Goal: Register for event/course

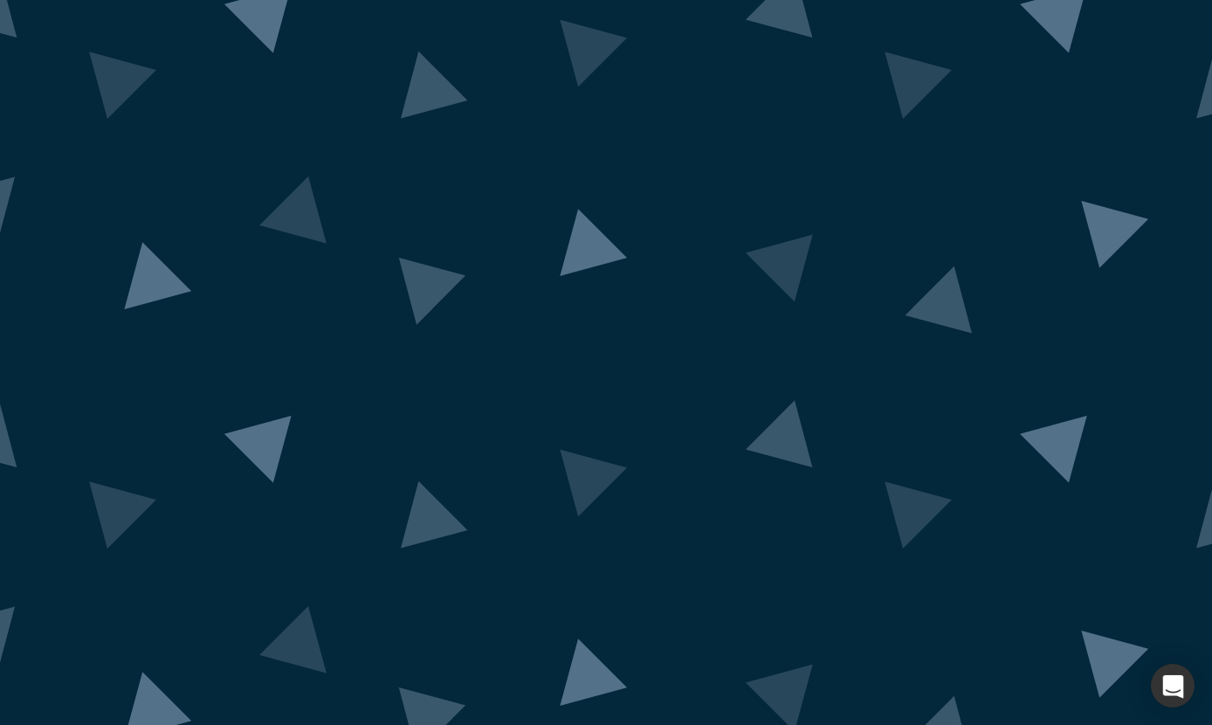
scroll to position [17, 0]
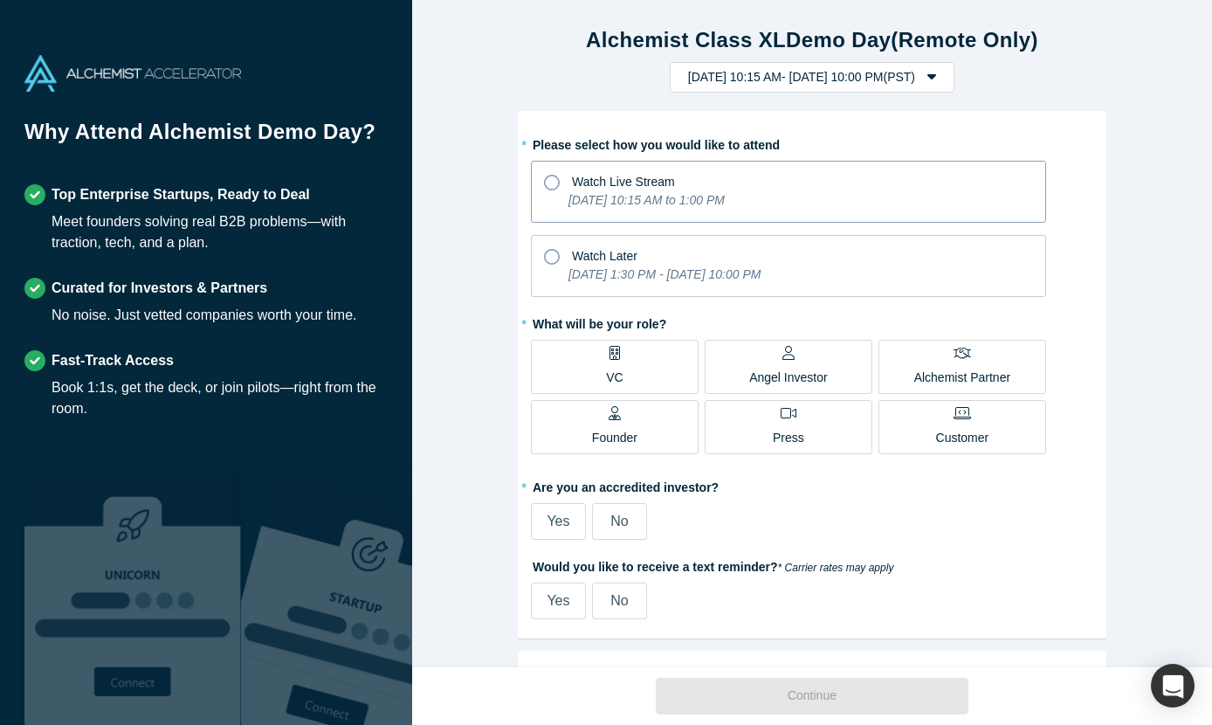
click at [691, 205] on icon "[DATE] 10:15 AM to 1:00 PM" at bounding box center [646, 200] width 156 height 14
click at [0, 0] on input "Watch Live Stream [DATE] 10:15 AM to 1:00 PM" at bounding box center [0, 0] width 0 height 0
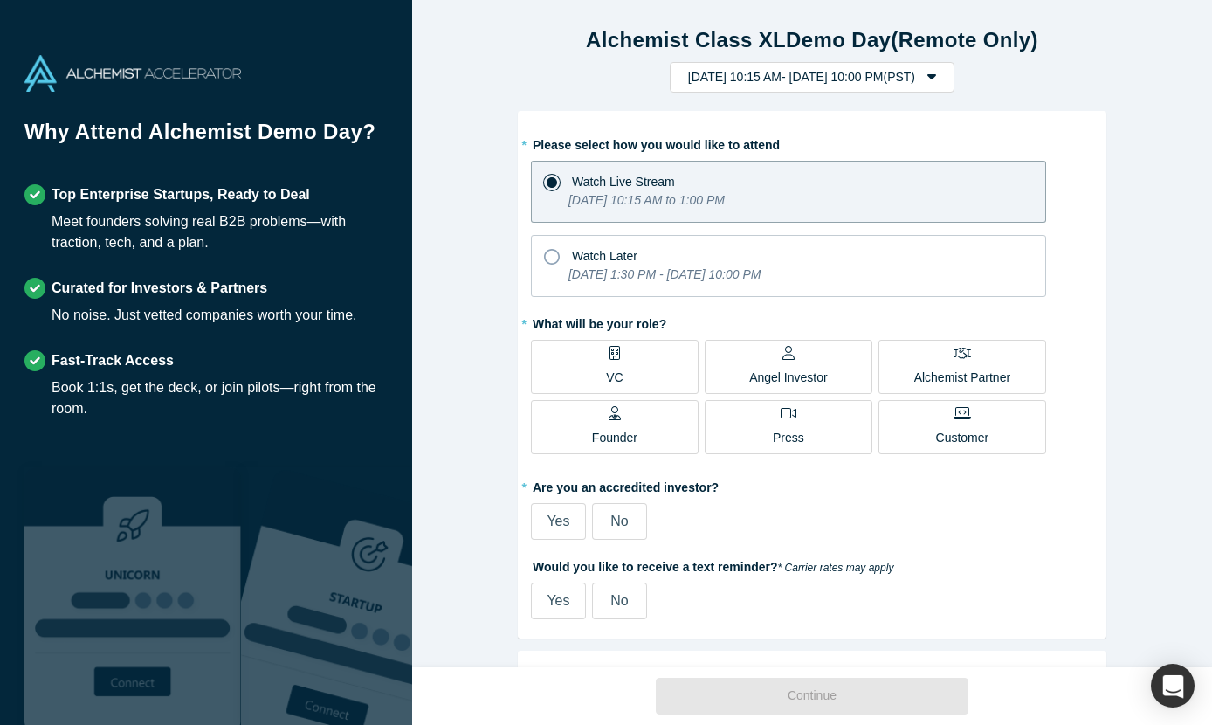
click at [639, 379] on label "VC" at bounding box center [615, 367] width 168 height 54
click at [0, 0] on input "VC" at bounding box center [0, 0] width 0 height 0
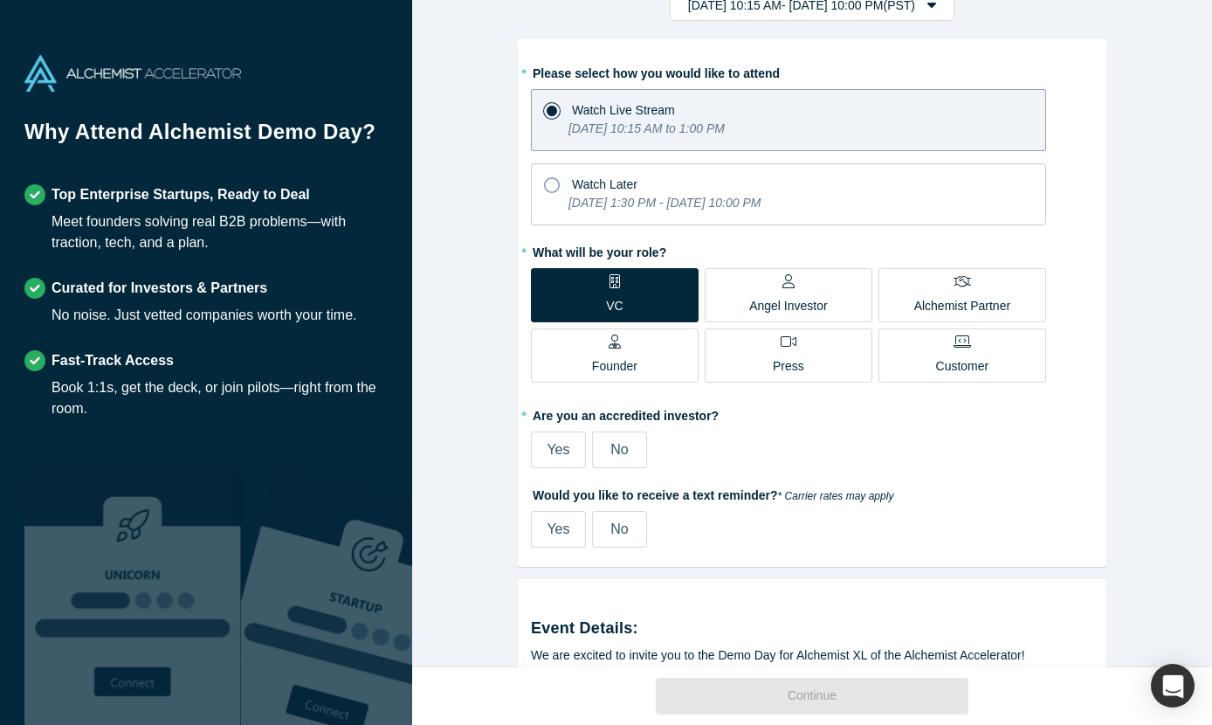
scroll to position [75, 0]
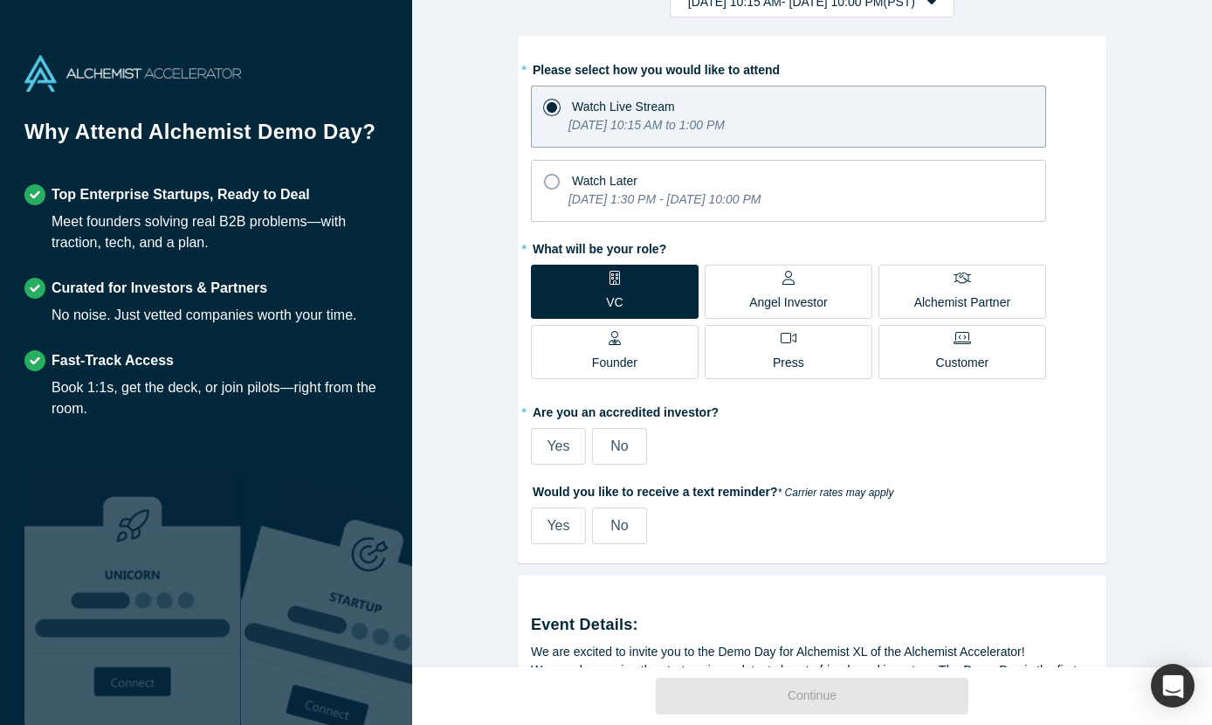
click at [573, 459] on label "Yes" at bounding box center [558, 446] width 55 height 37
click at [0, 0] on input "Yes" at bounding box center [0, 0] width 0 height 0
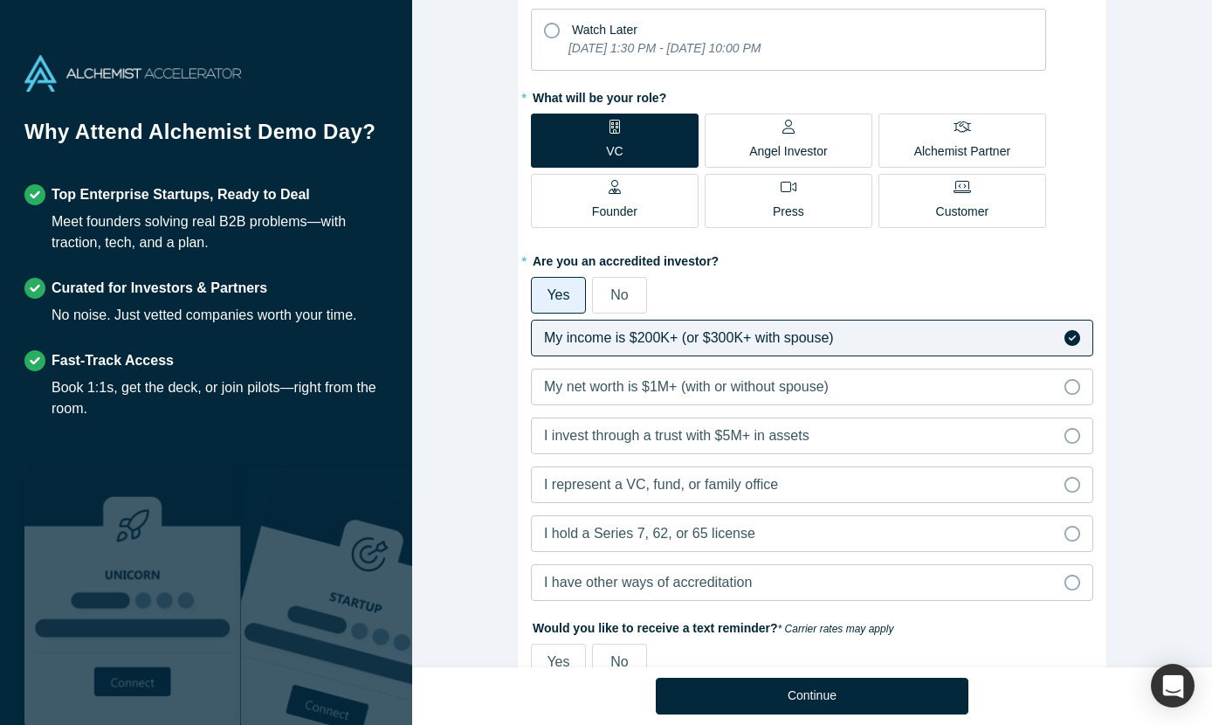
scroll to position [233, 0]
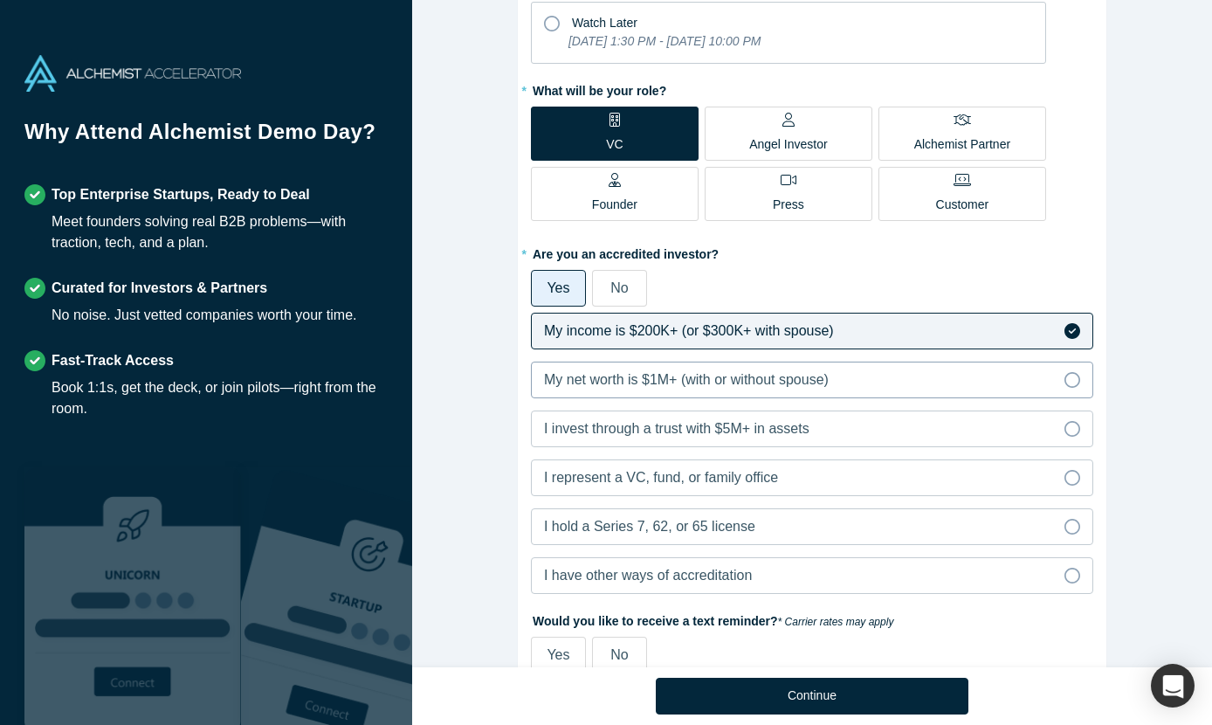
click at [737, 388] on div "My net worth is $1M+ (with or without spouse)" at bounding box center [686, 379] width 285 height 21
click at [0, 0] on input "My net worth is $1M+ (with or without spouse)" at bounding box center [0, 0] width 0 height 0
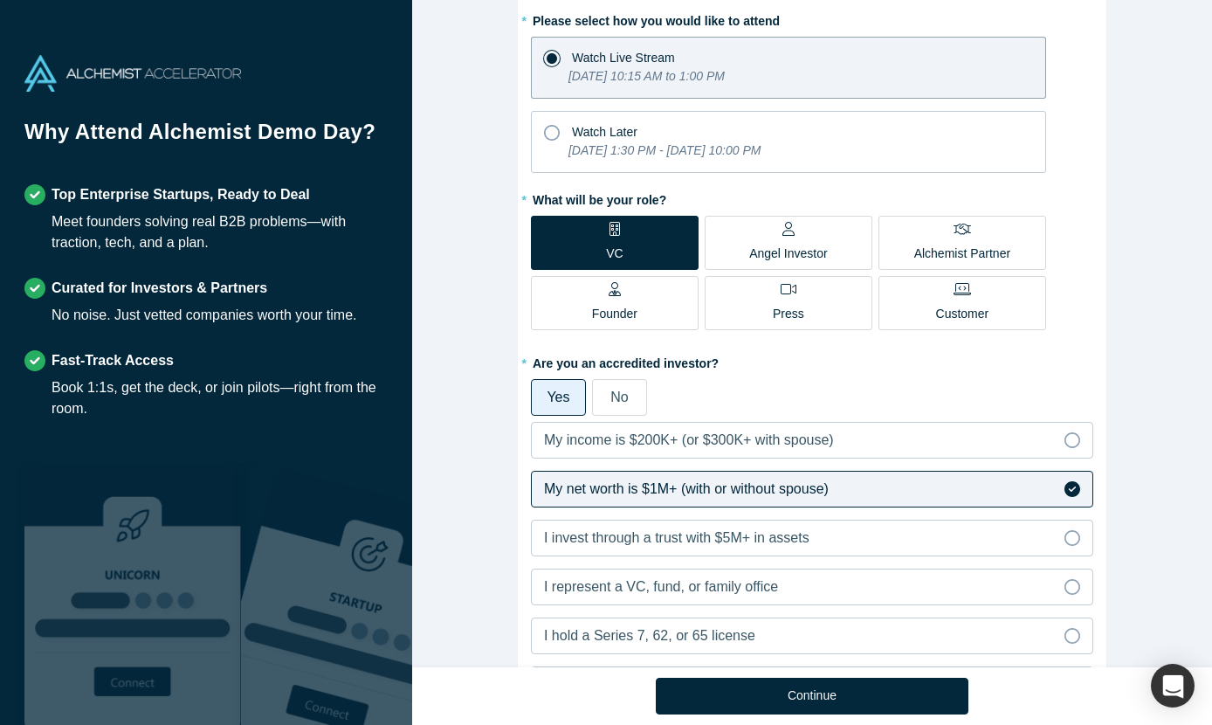
scroll to position [110, 0]
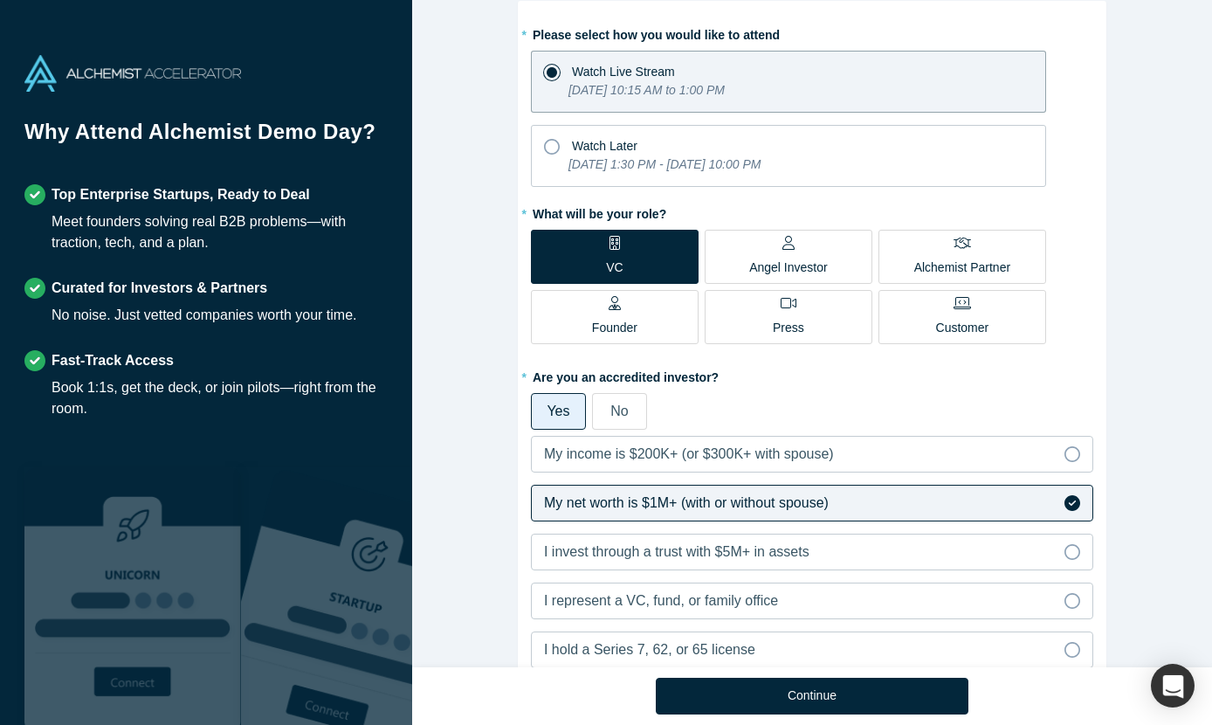
click at [628, 323] on p "Founder" at bounding box center [614, 328] width 45 height 18
click at [0, 0] on input "Founder" at bounding box center [0, 0] width 0 height 0
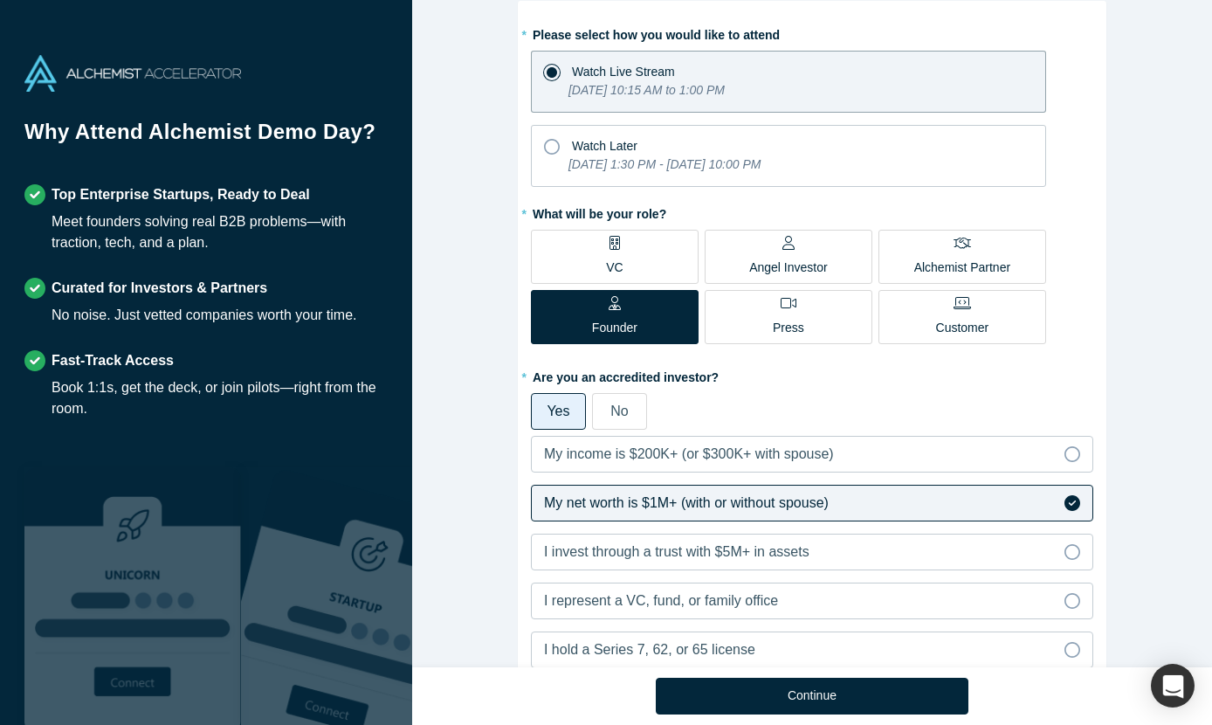
click at [618, 259] on p "VC" at bounding box center [614, 267] width 17 height 18
click at [0, 0] on input "VC" at bounding box center [0, 0] width 0 height 0
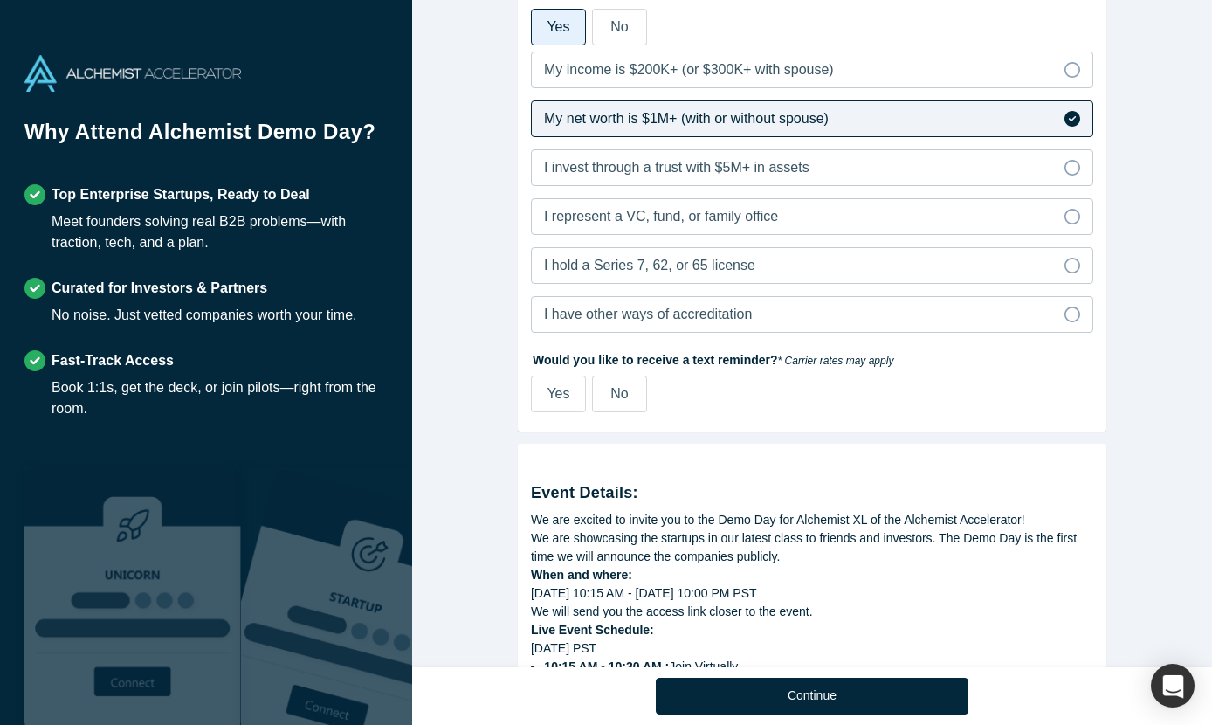
scroll to position [461, 0]
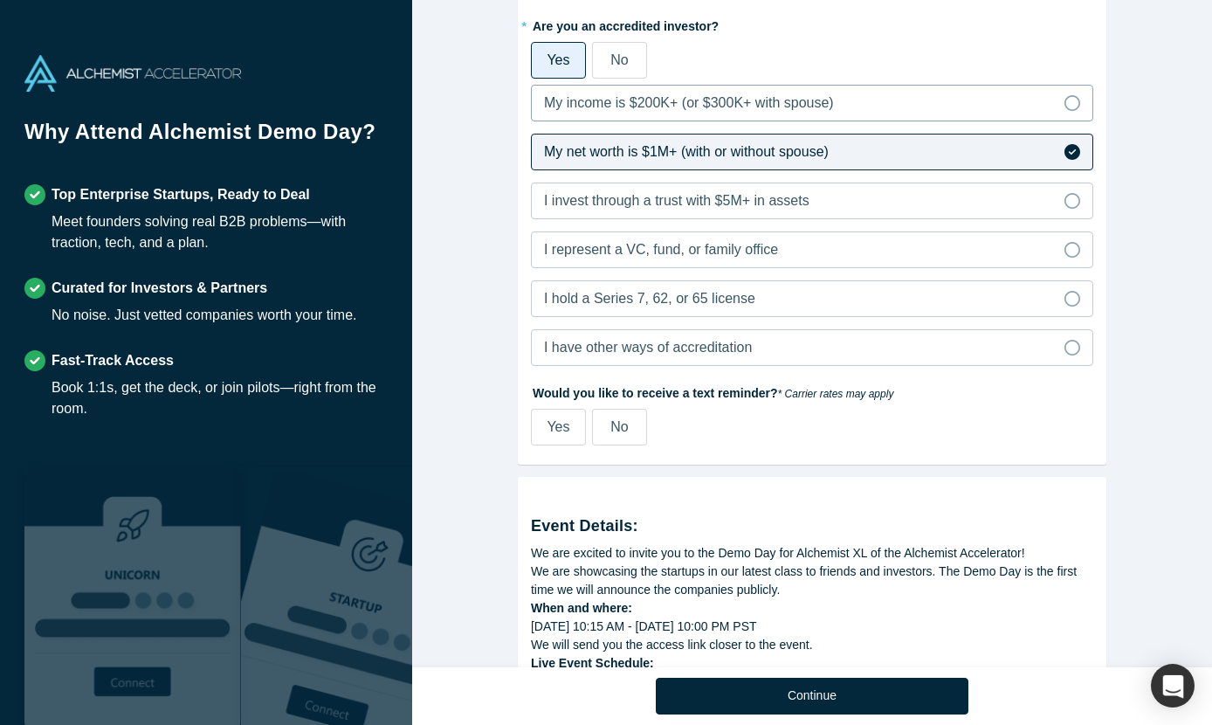
click at [692, 105] on span "My income is $200K+ (or $300K+ with spouse)" at bounding box center [689, 102] width 290 height 15
click at [0, 0] on input "My income is $200K+ (or $300K+ with spouse)" at bounding box center [0, 0] width 0 height 0
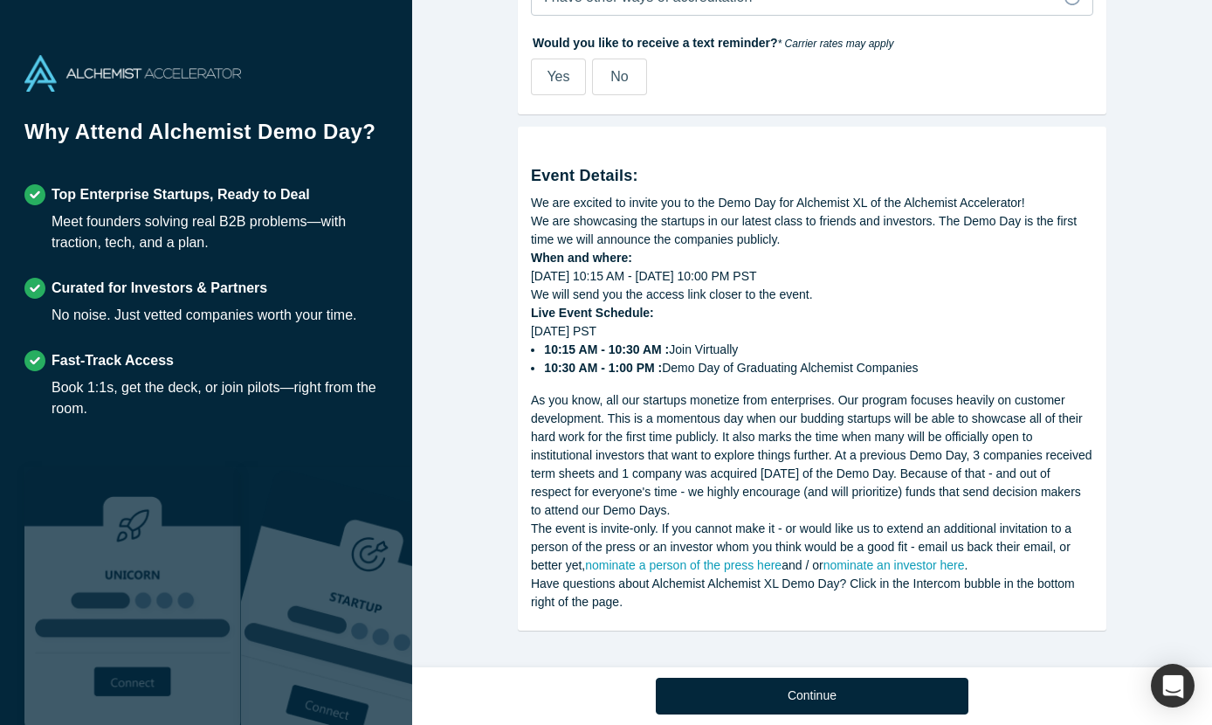
scroll to position [814, 0]
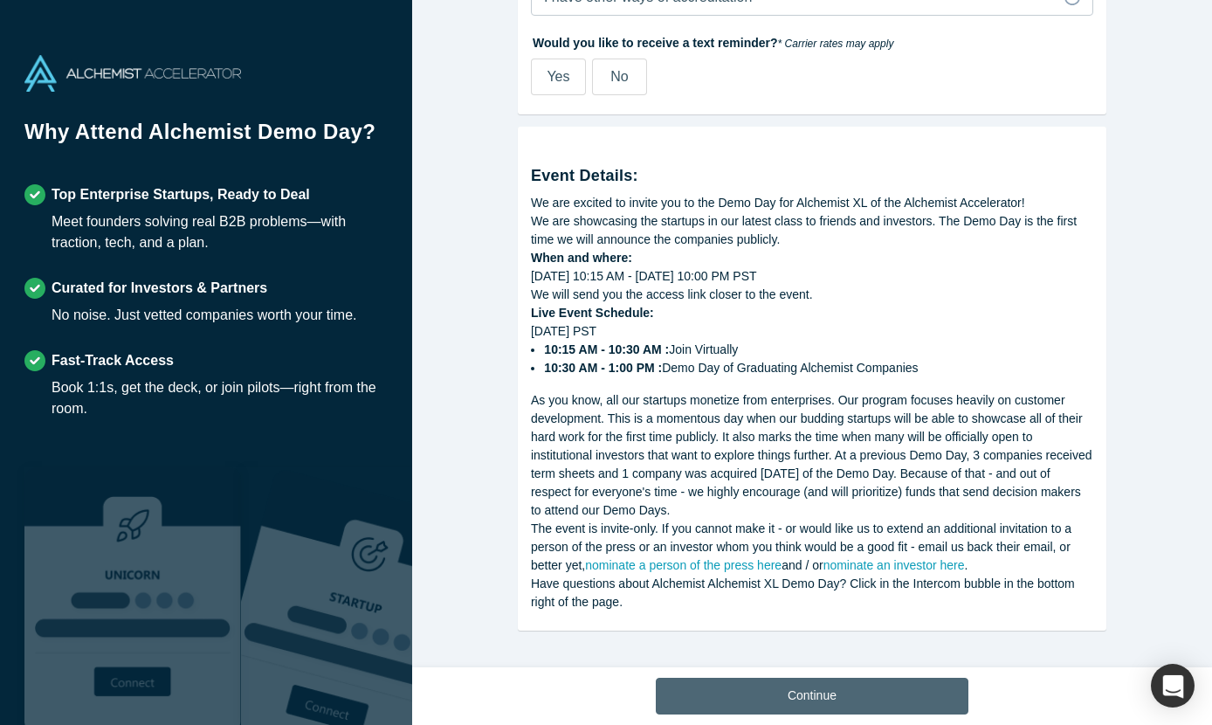
click at [837, 700] on button "Continue" at bounding box center [812, 696] width 313 height 37
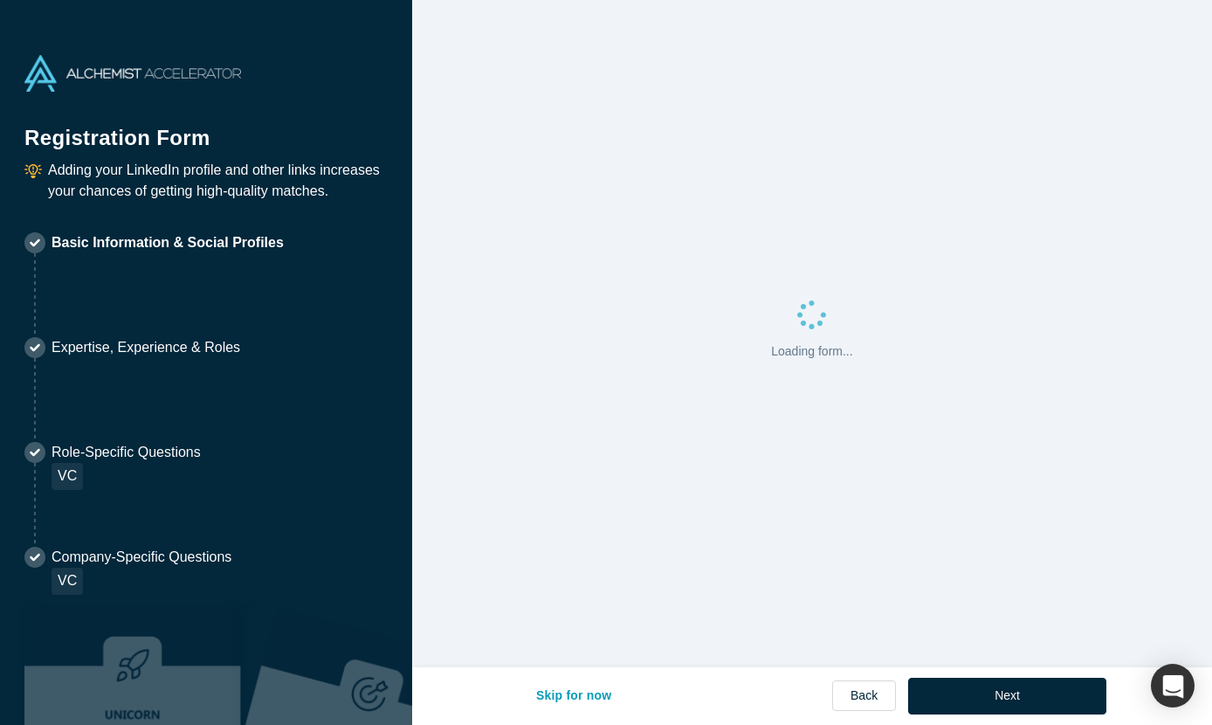
select select "US"
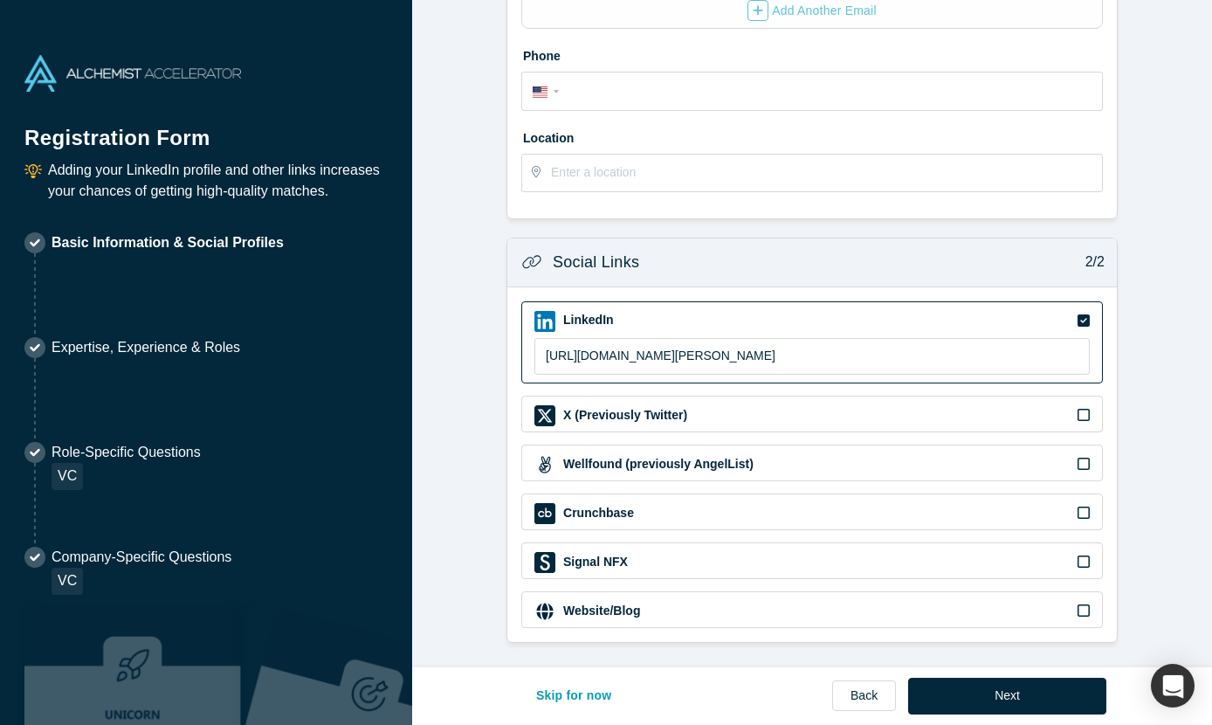
scroll to position [467, 0]
click at [970, 689] on button "Next" at bounding box center [1007, 696] width 198 height 37
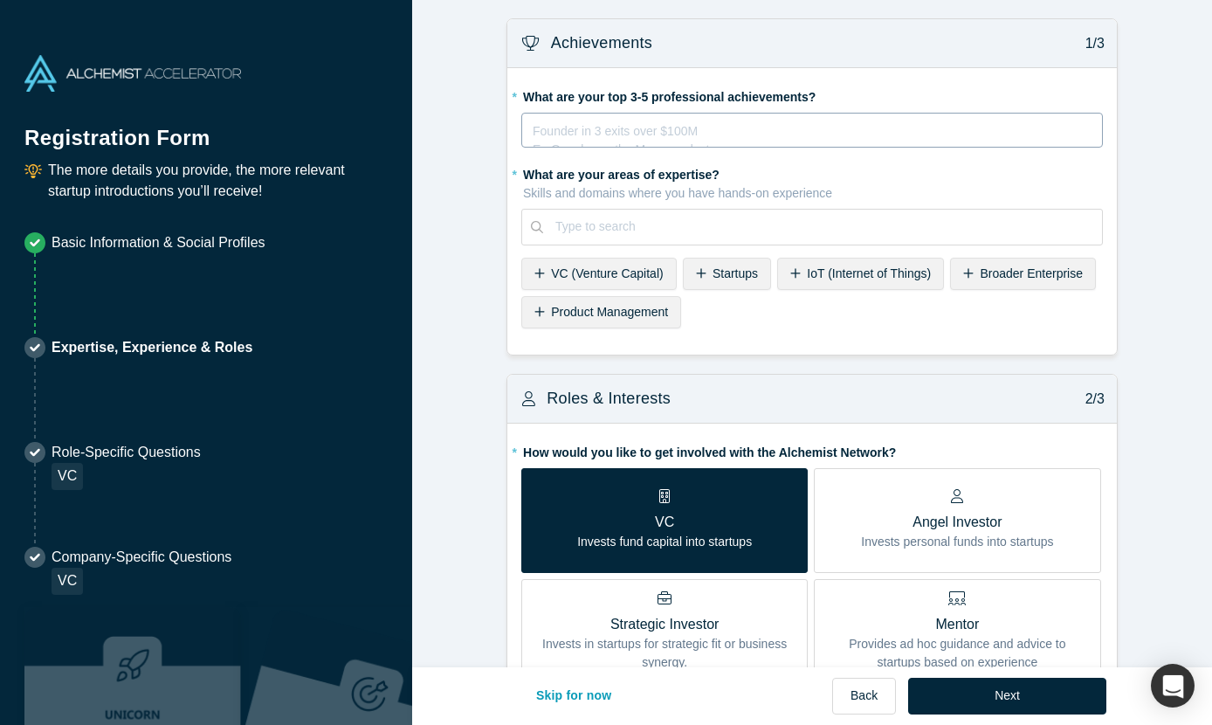
scroll to position [45, 0]
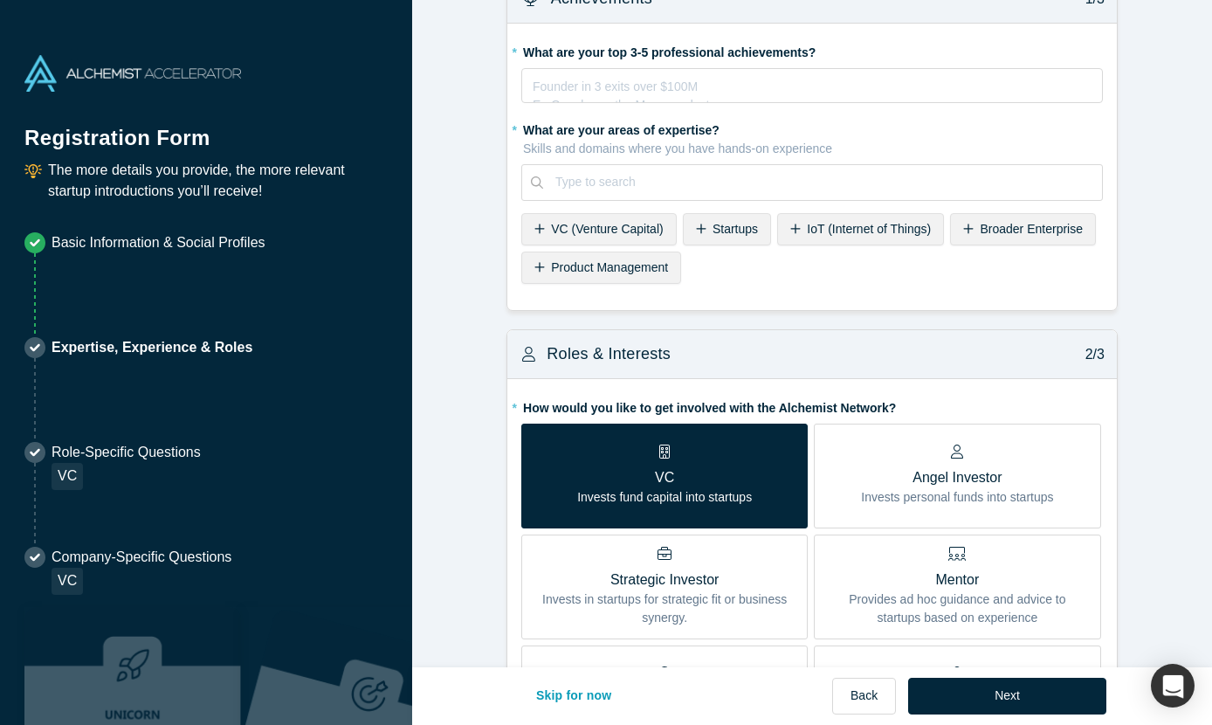
click at [624, 231] on span "VC (Venture Capital)" at bounding box center [607, 229] width 112 height 14
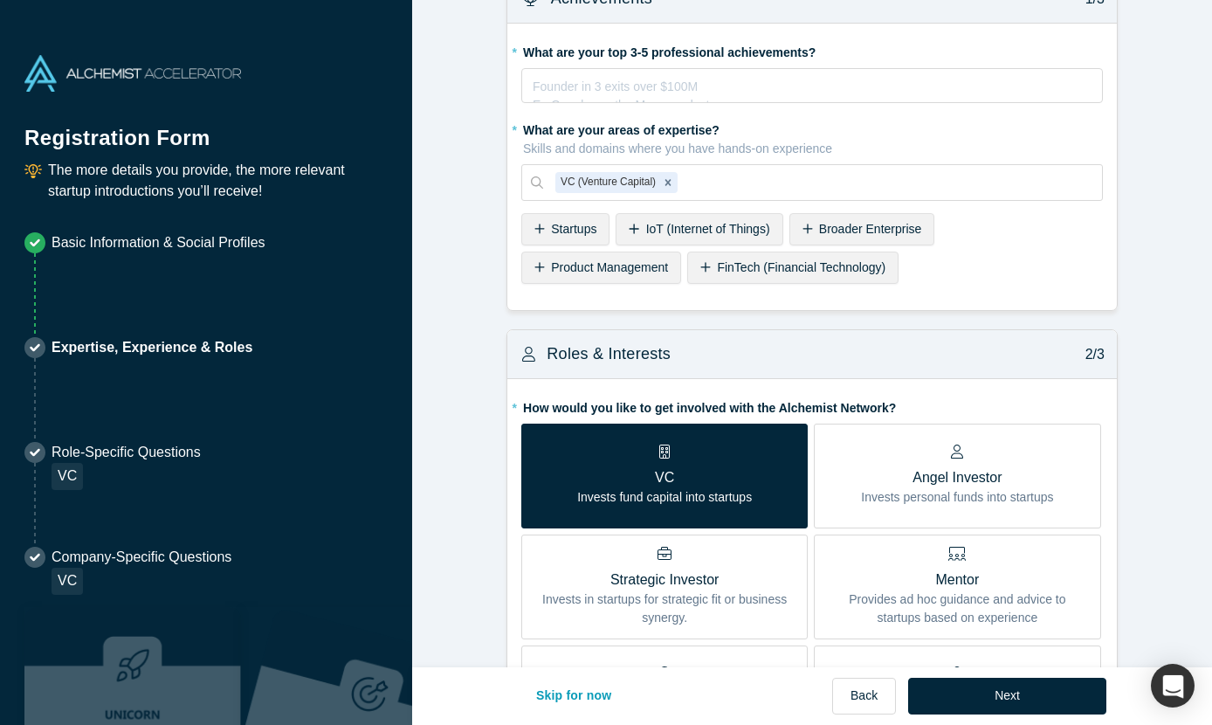
click at [714, 232] on span "IoT (Internet of Things)" at bounding box center [708, 229] width 124 height 14
click at [799, 177] on icon "Remove IoT (Internet of Things)" at bounding box center [804, 182] width 12 height 12
click at [596, 233] on span "Startups" at bounding box center [573, 229] width 45 height 14
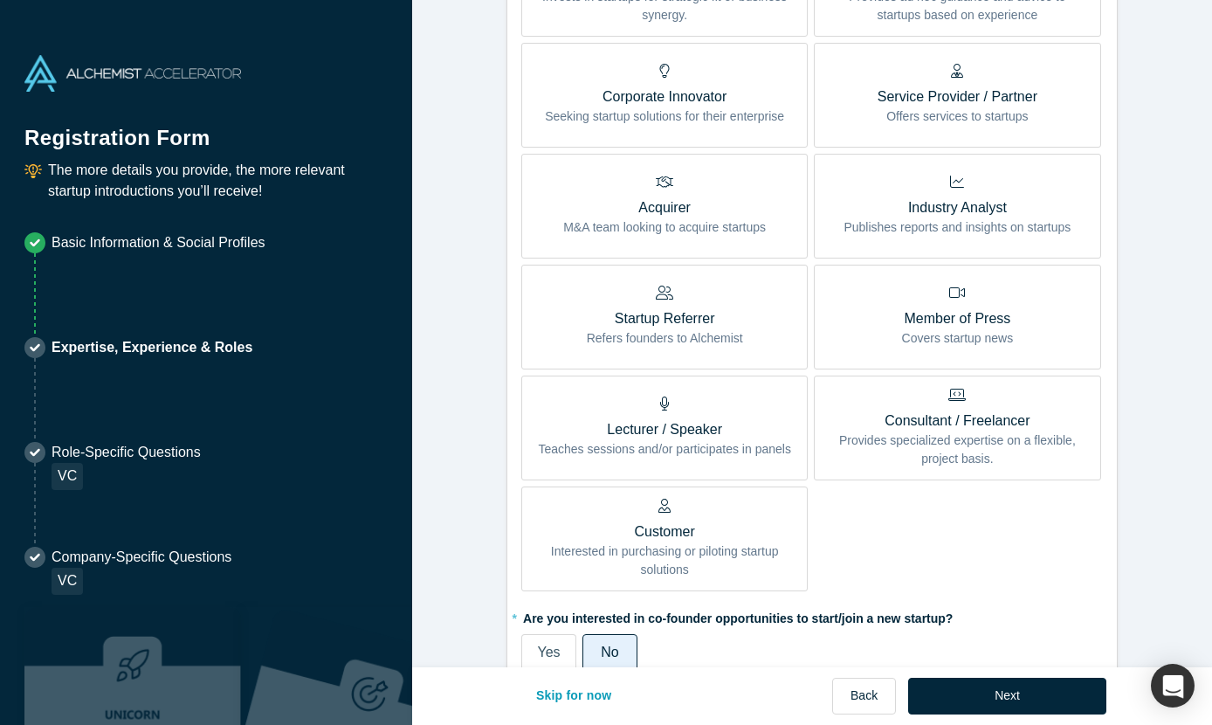
scroll to position [675, 0]
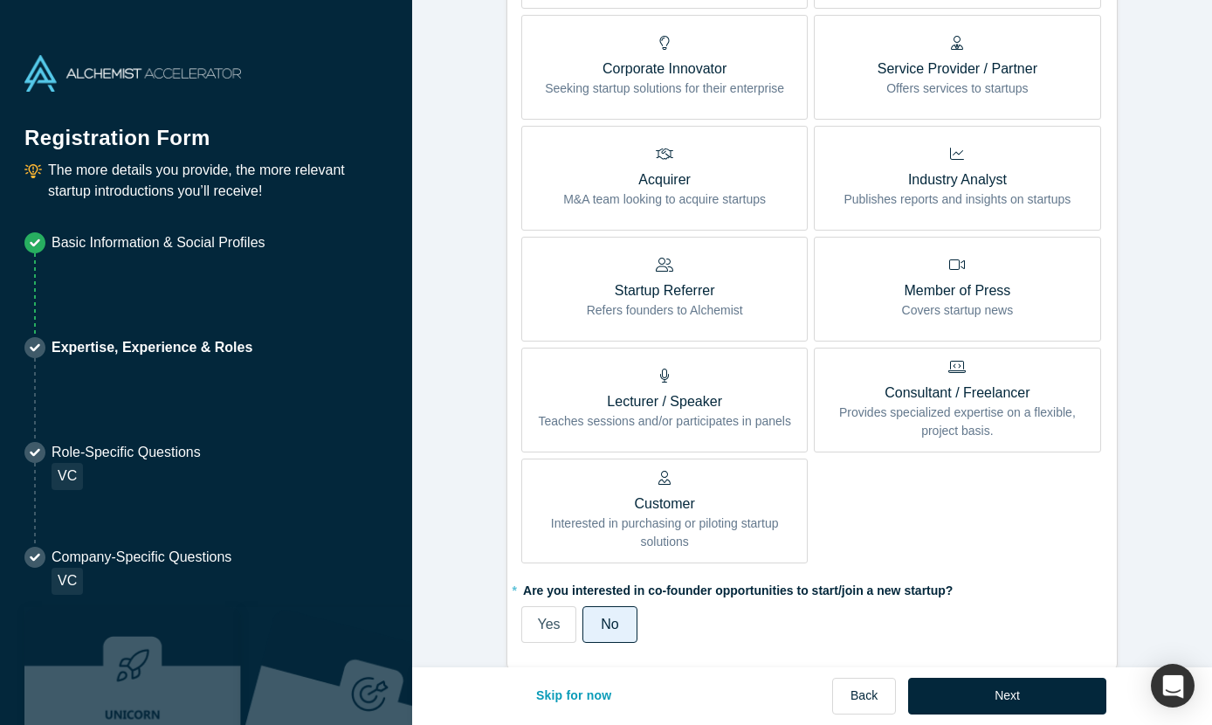
click at [665, 301] on p "Refers founders to Alchemist" at bounding box center [665, 310] width 156 height 18
click at [0, 0] on input "Startup Referrer Refers founders to Alchemist" at bounding box center [0, 0] width 0 height 0
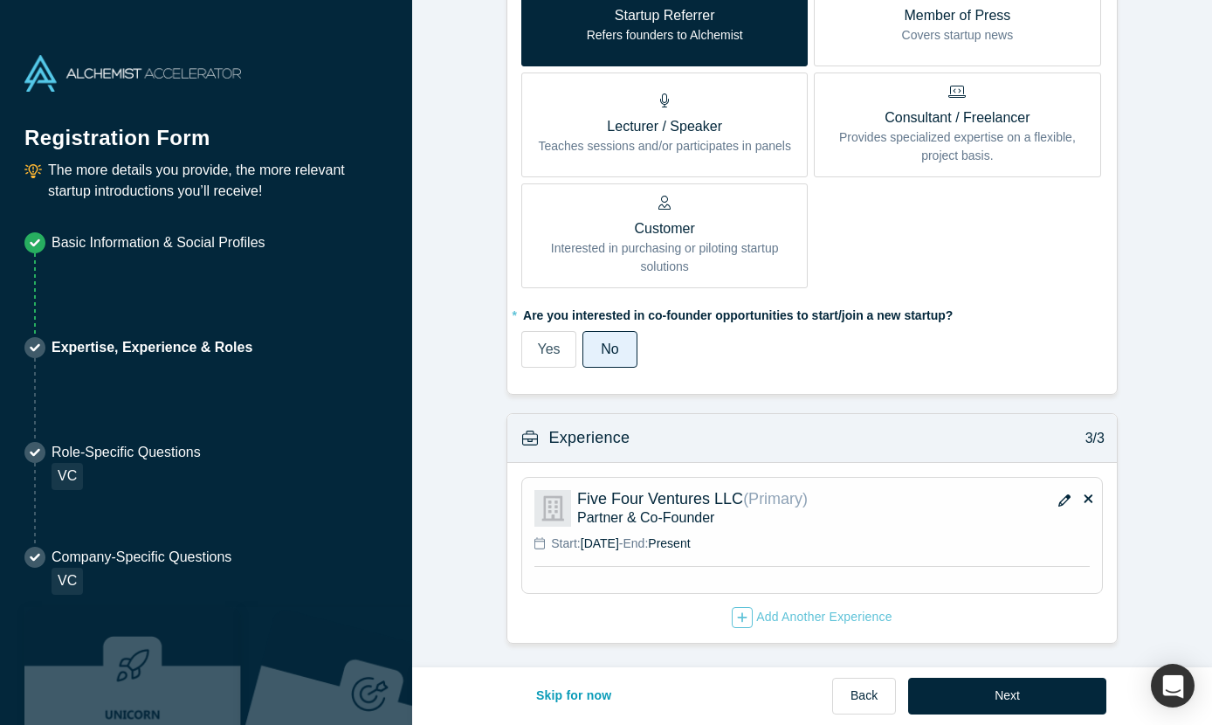
scroll to position [949, 0]
click at [551, 355] on span "Yes" at bounding box center [548, 349] width 23 height 15
click at [0, 0] on input "Yes" at bounding box center [0, 0] width 0 height 0
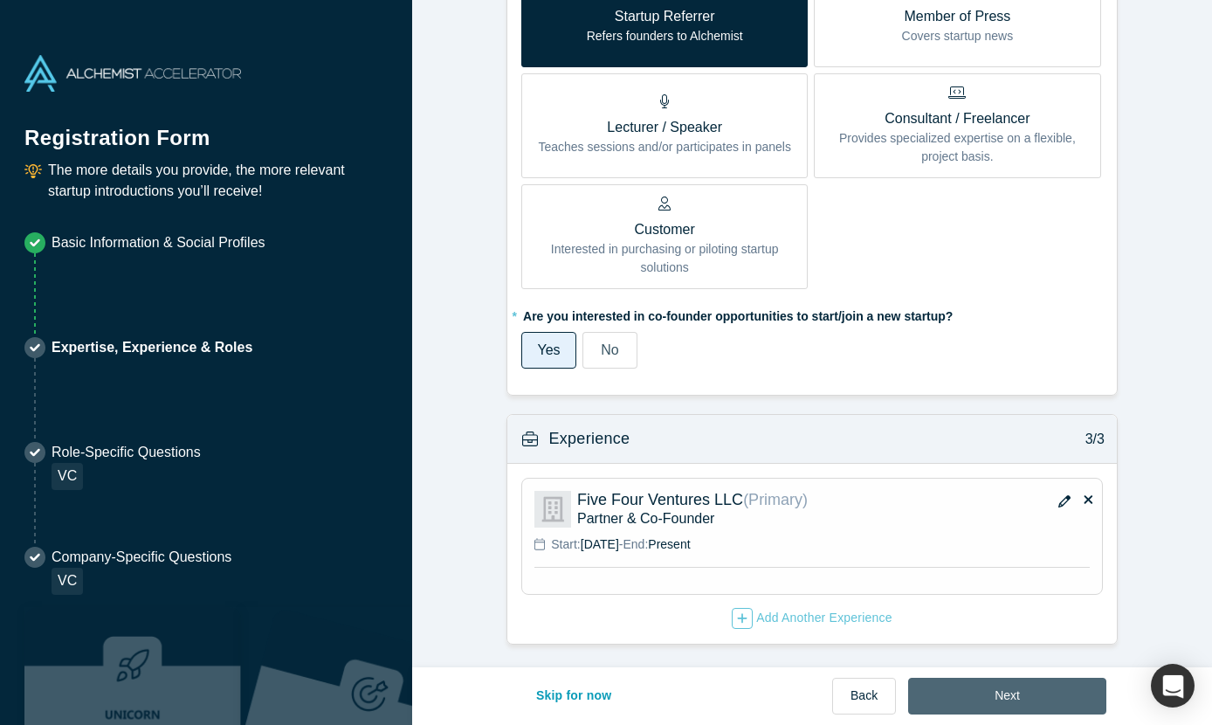
click at [982, 687] on button "Next" at bounding box center [1007, 696] width 198 height 37
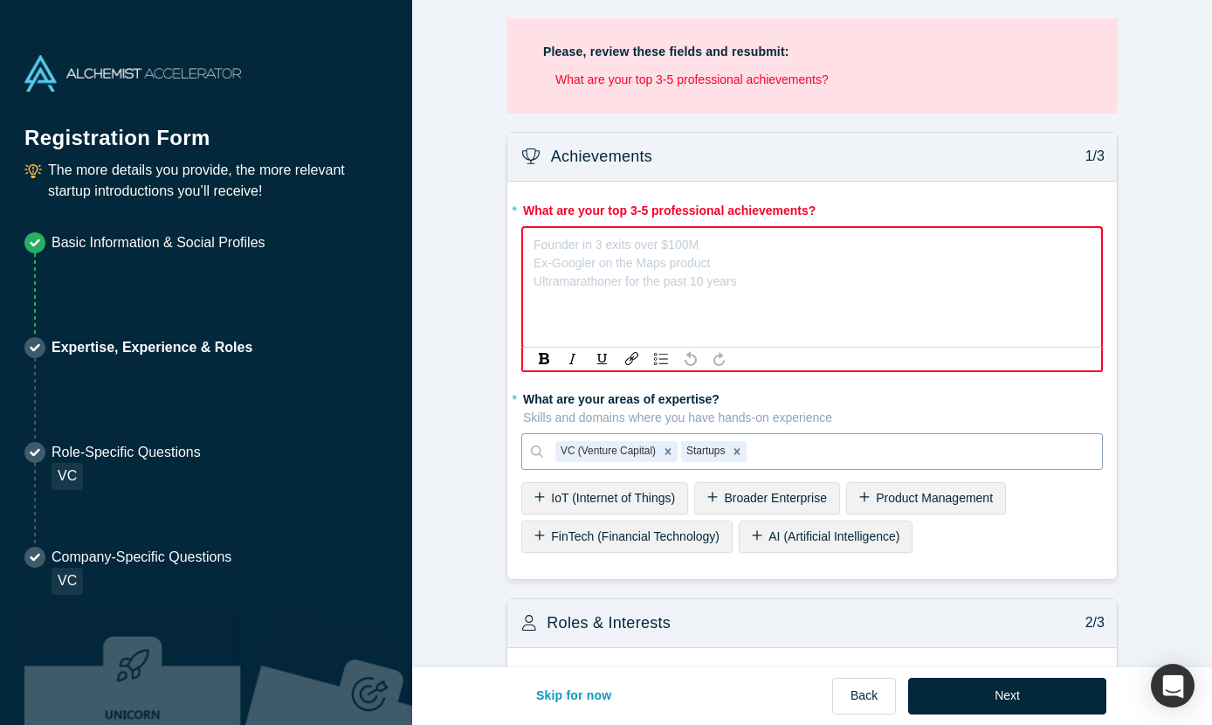
click at [662, 236] on div "rdw-editor" at bounding box center [812, 242] width 556 height 18
click at [669, 238] on div "rdw-editor" at bounding box center [812, 242] width 556 height 18
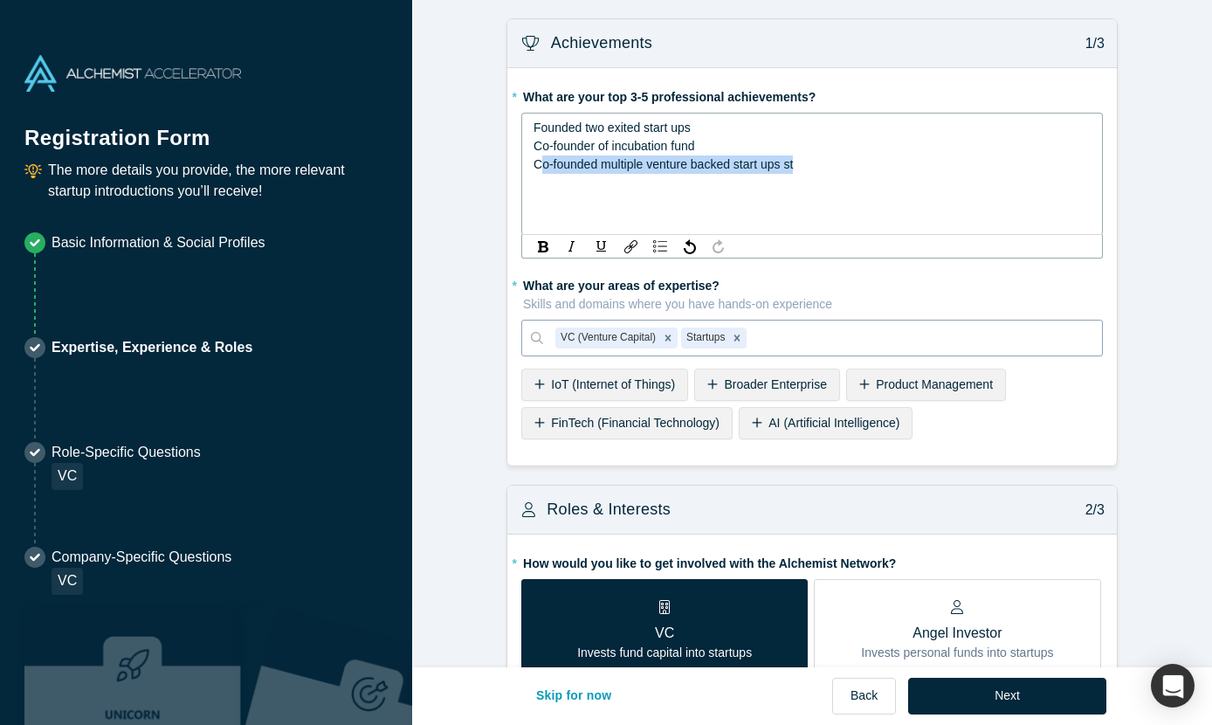
click at [538, 165] on span "Co-founded multiple venture backed start ups st" at bounding box center [663, 164] width 259 height 14
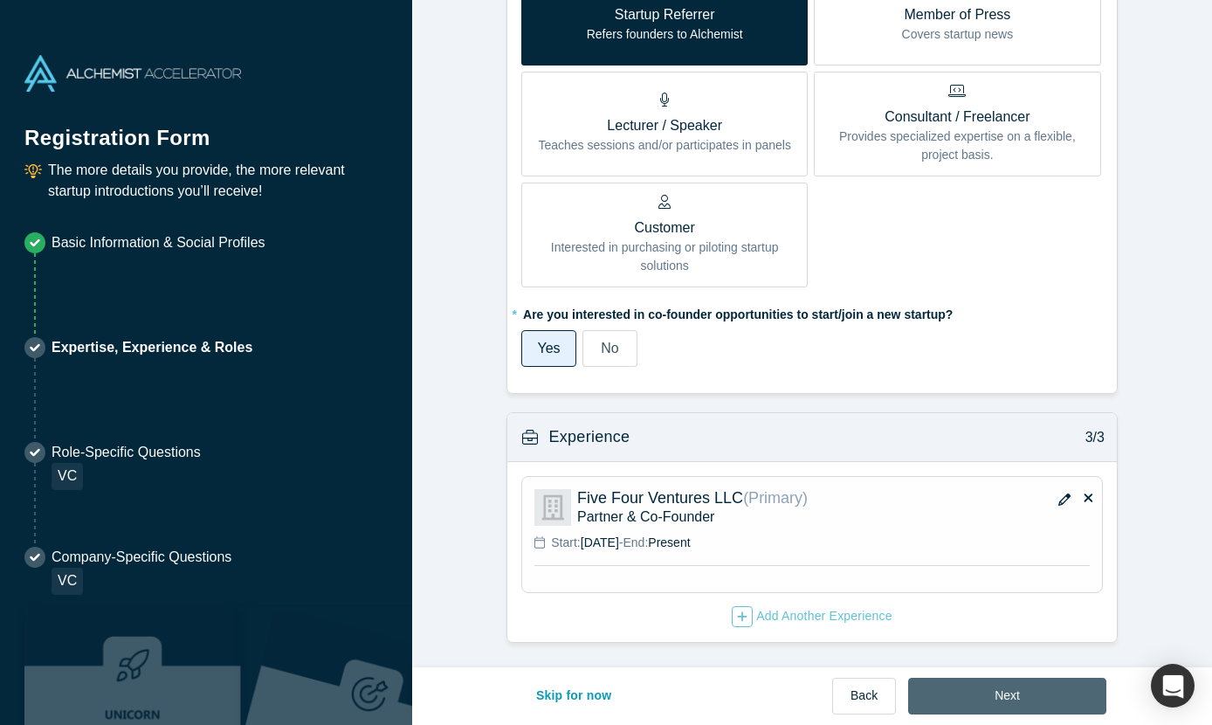
click at [976, 692] on button "Next" at bounding box center [1007, 696] width 198 height 37
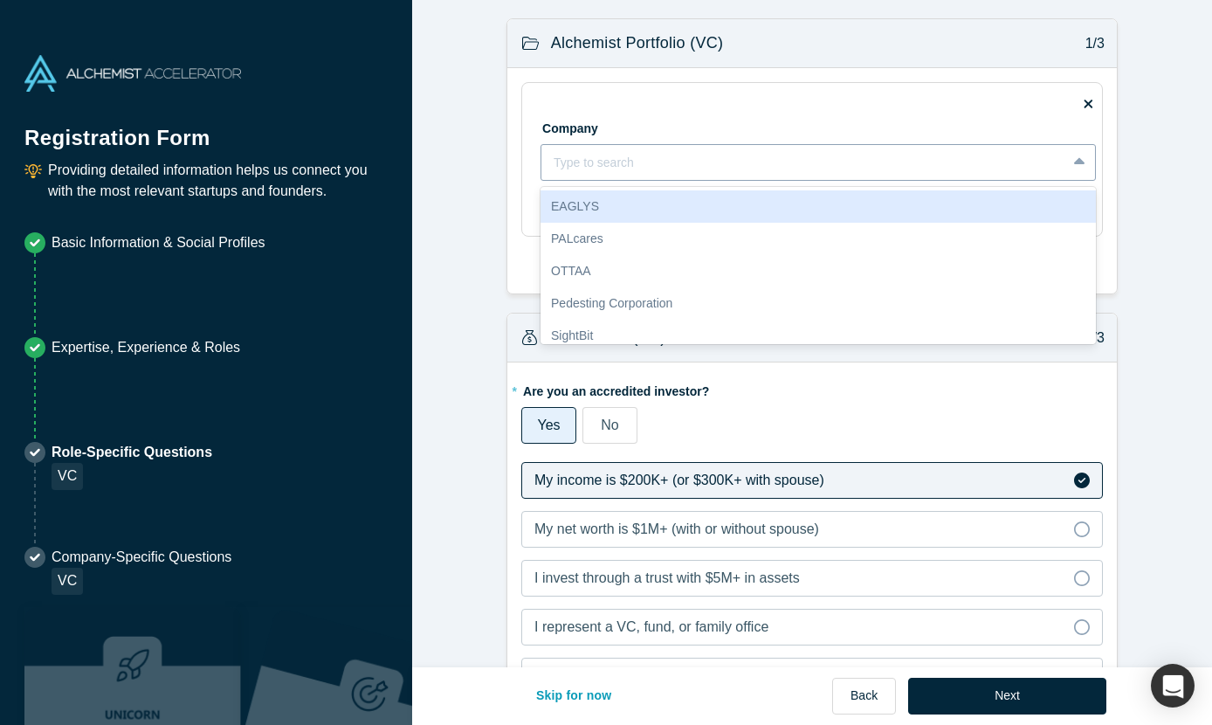
click at [768, 165] on div at bounding box center [804, 163] width 500 height 22
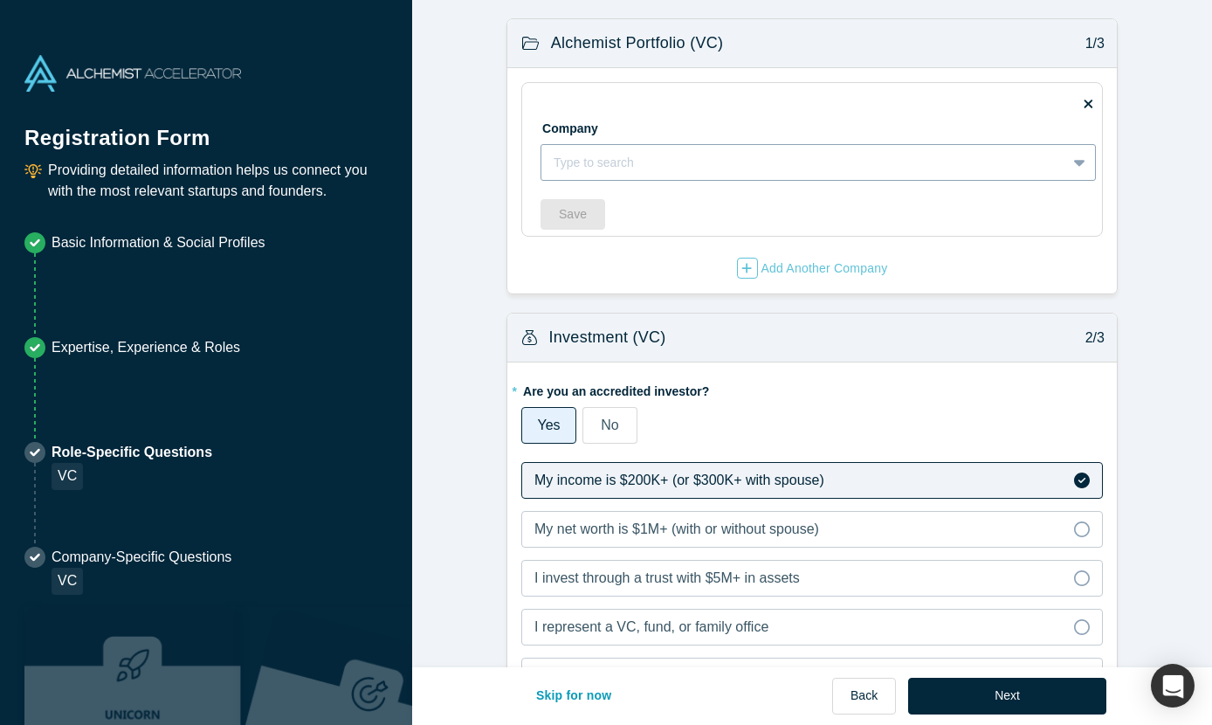
click at [768, 165] on div at bounding box center [804, 163] width 500 height 22
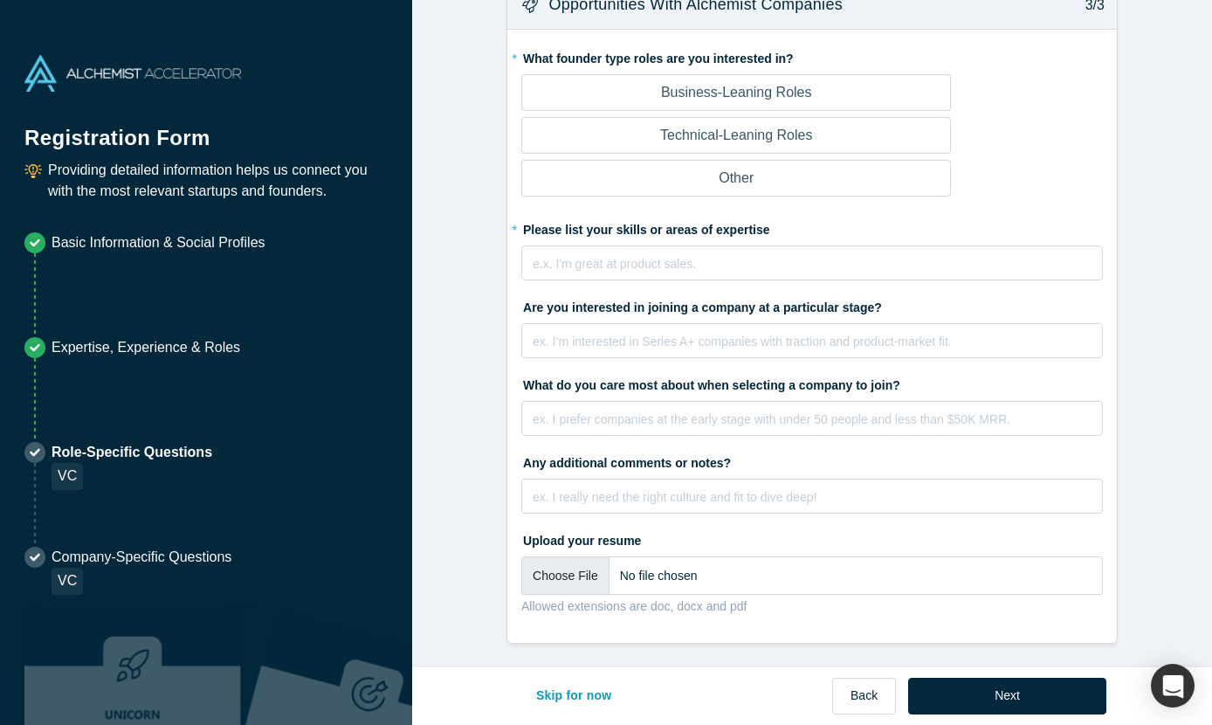
scroll to position [1406, 0]
click at [973, 688] on button "Next" at bounding box center [1007, 696] width 198 height 37
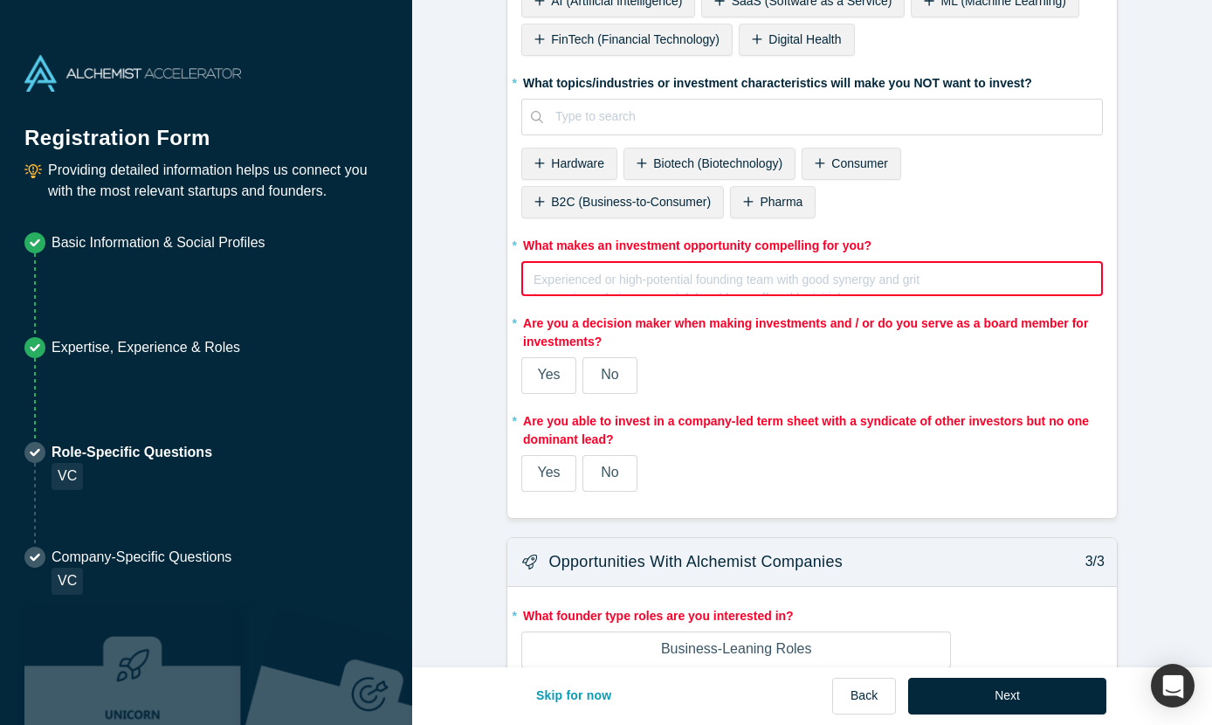
scroll to position [1311, 0]
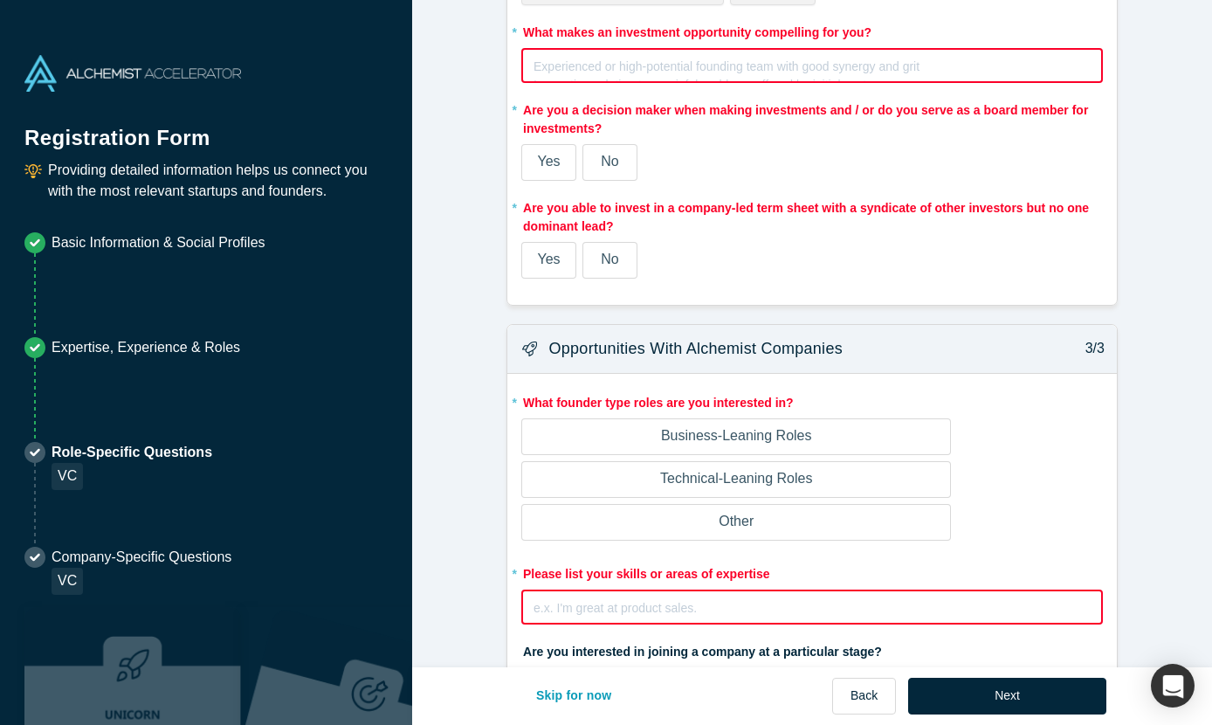
click at [810, 438] on p "Business-Leaning Roles" at bounding box center [736, 435] width 151 height 21
click at [0, 0] on input "Business-Leaning Roles" at bounding box center [0, 0] width 0 height 0
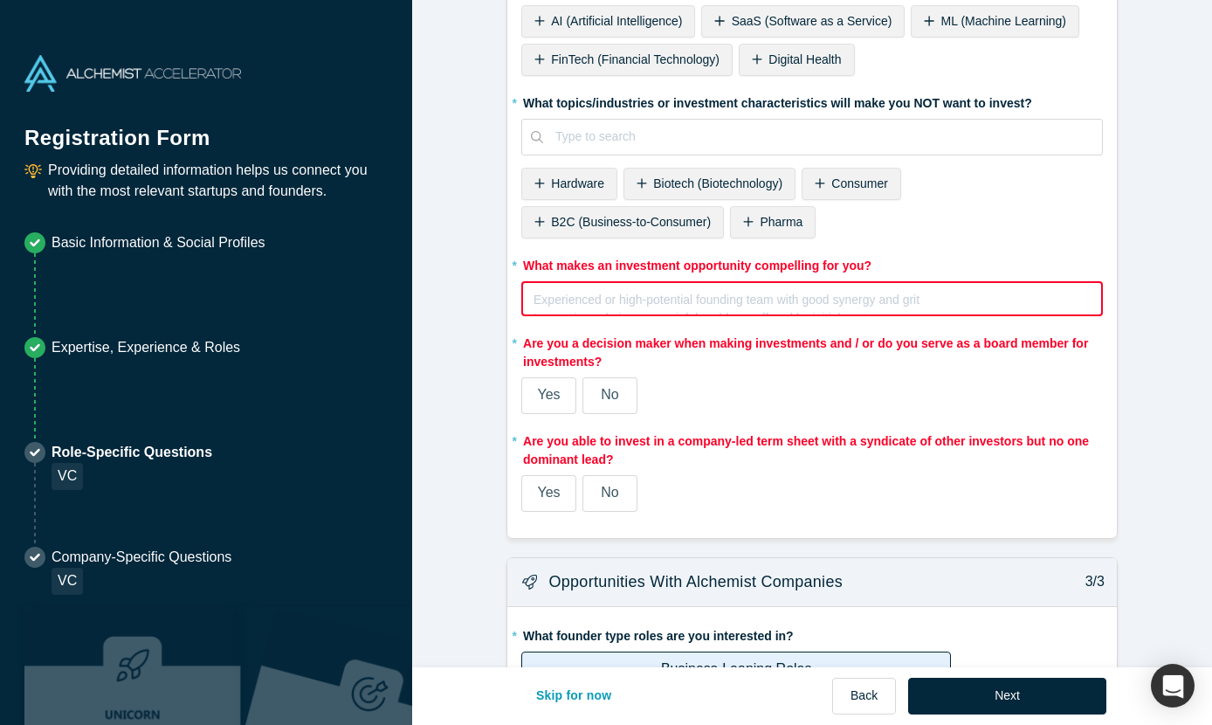
scroll to position [1054, 0]
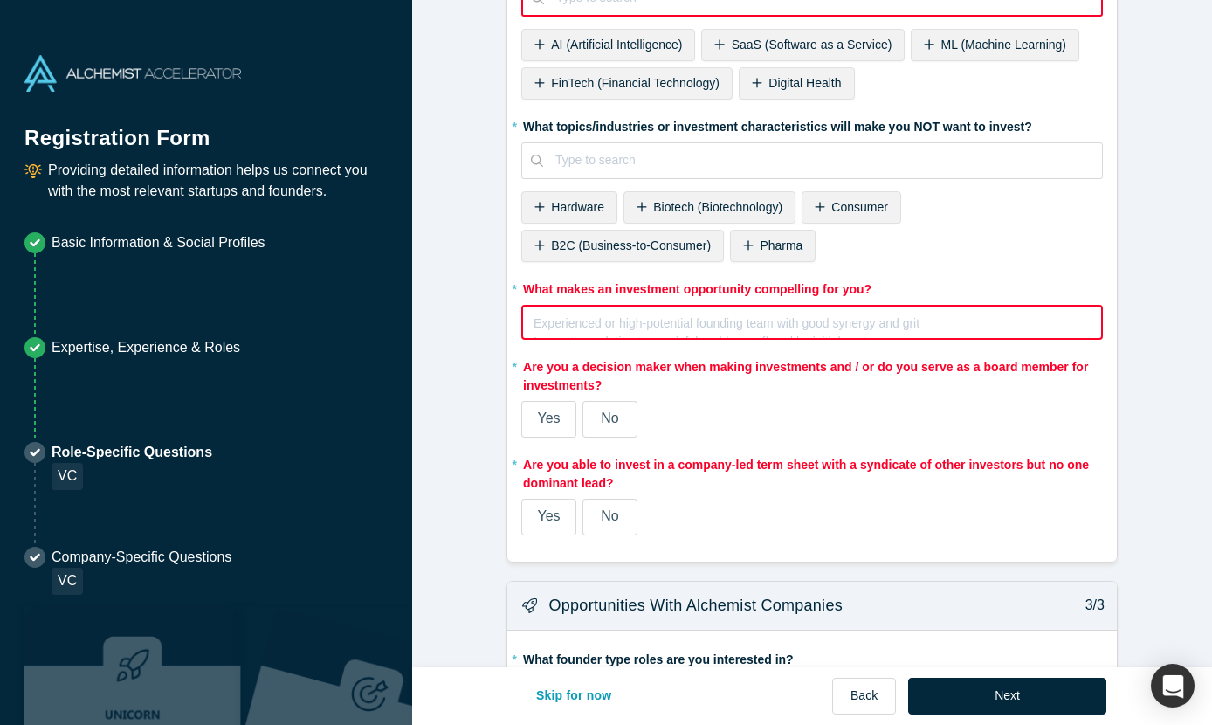
click at [783, 317] on div "rdw-editor" at bounding box center [812, 321] width 556 height 18
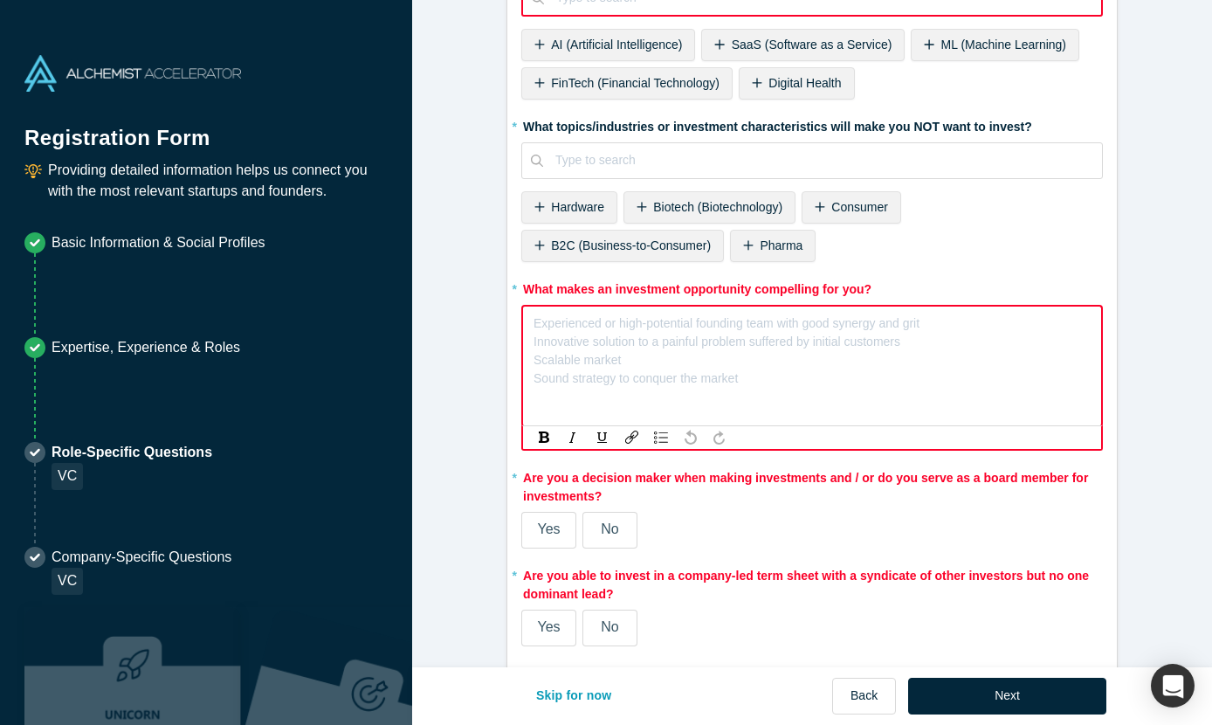
click at [779, 324] on div "rdw-editor" at bounding box center [812, 321] width 556 height 18
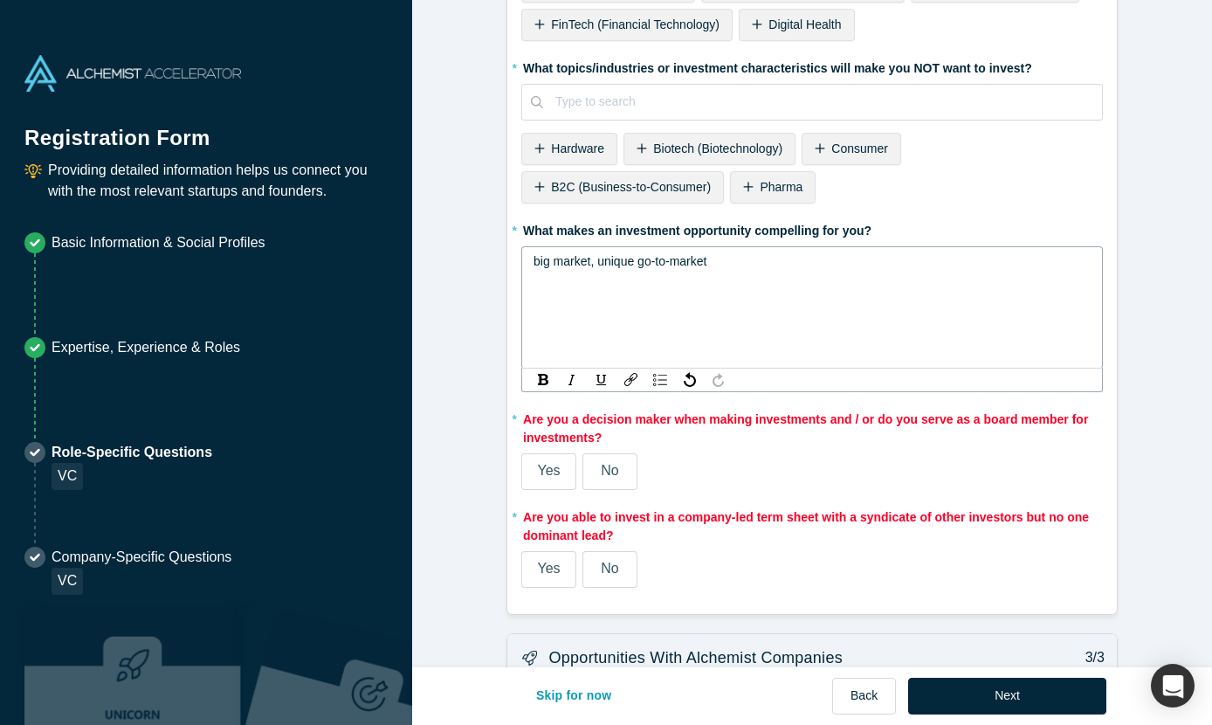
scroll to position [1093, 0]
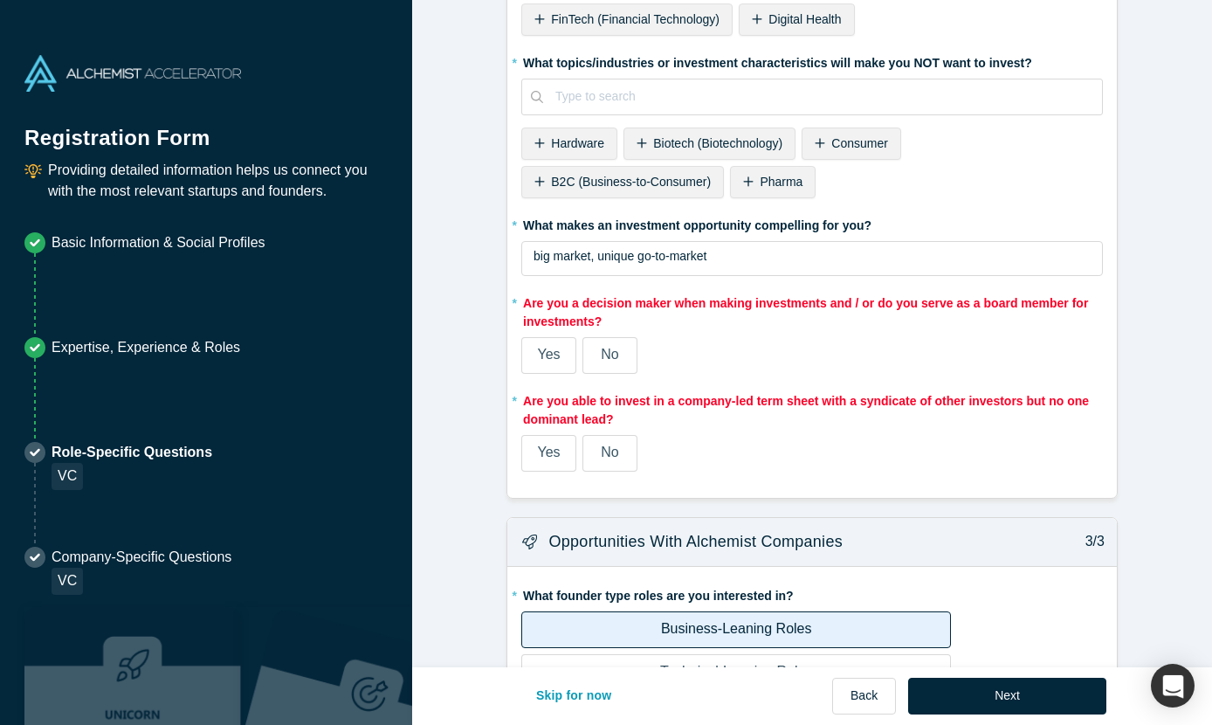
click at [550, 367] on label "Yes" at bounding box center [548, 355] width 55 height 37
click at [0, 0] on input "Yes" at bounding box center [0, 0] width 0 height 0
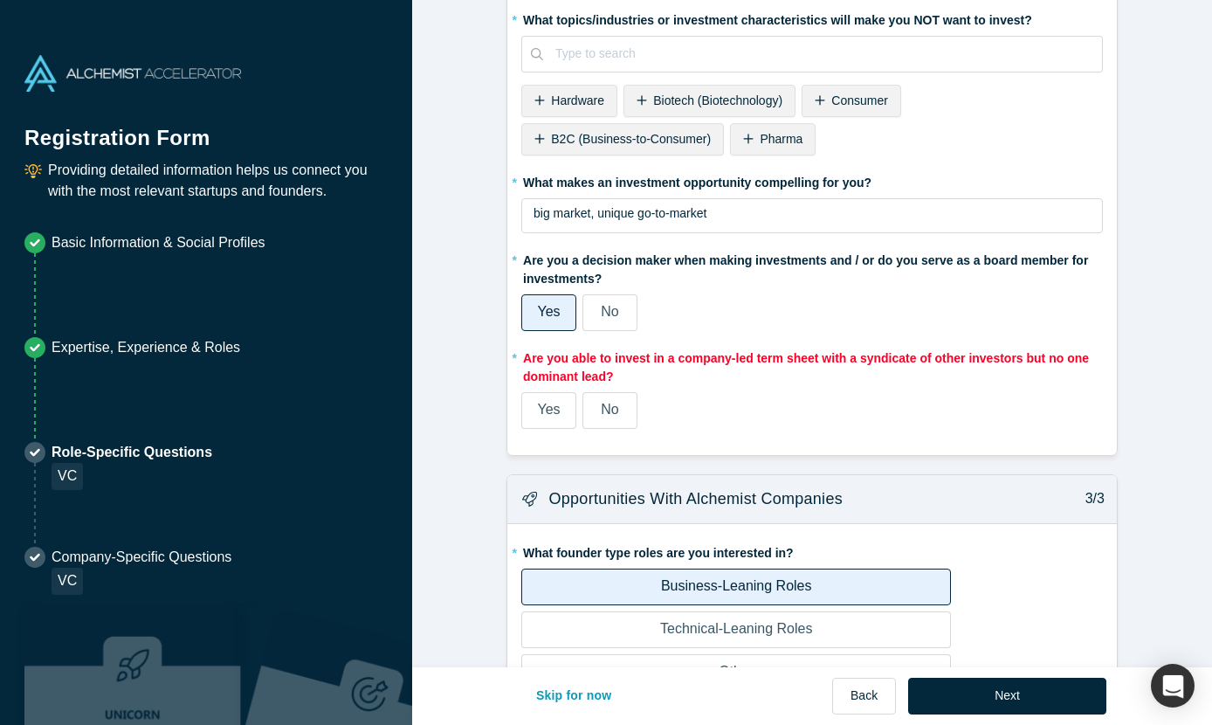
click at [559, 413] on span "Yes" at bounding box center [548, 409] width 23 height 15
click at [0, 0] on input "Yes" at bounding box center [0, 0] width 0 height 0
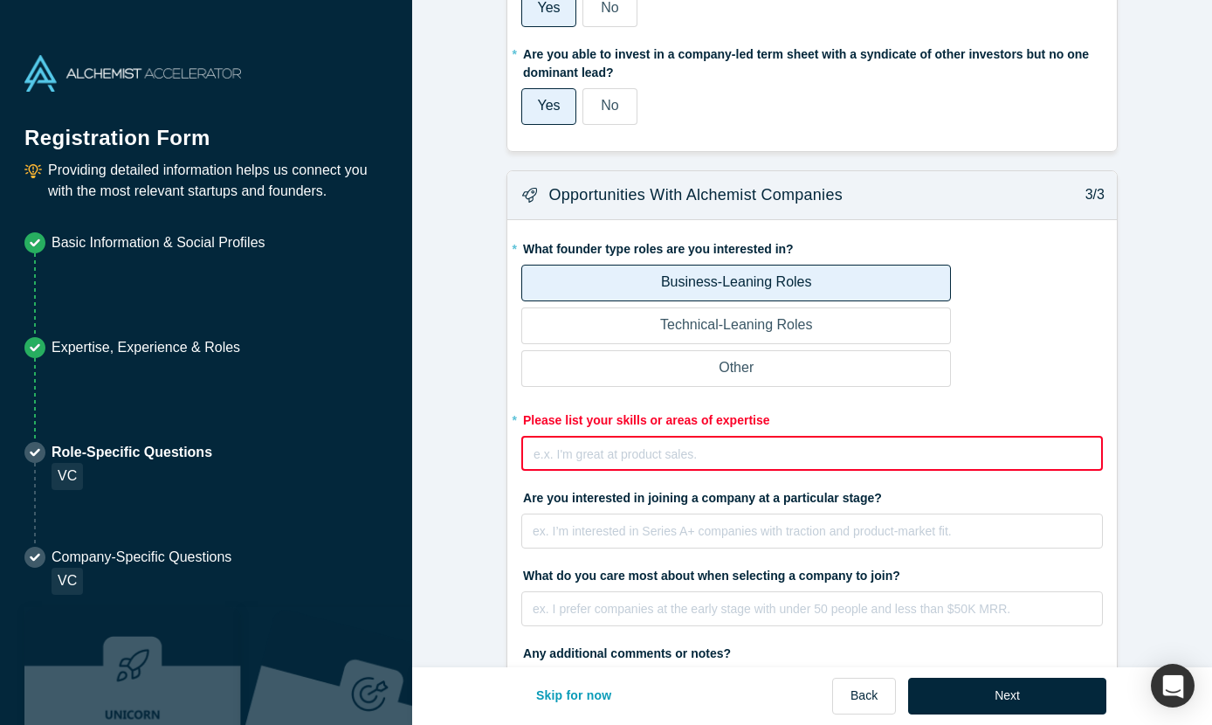
scroll to position [1377, 0]
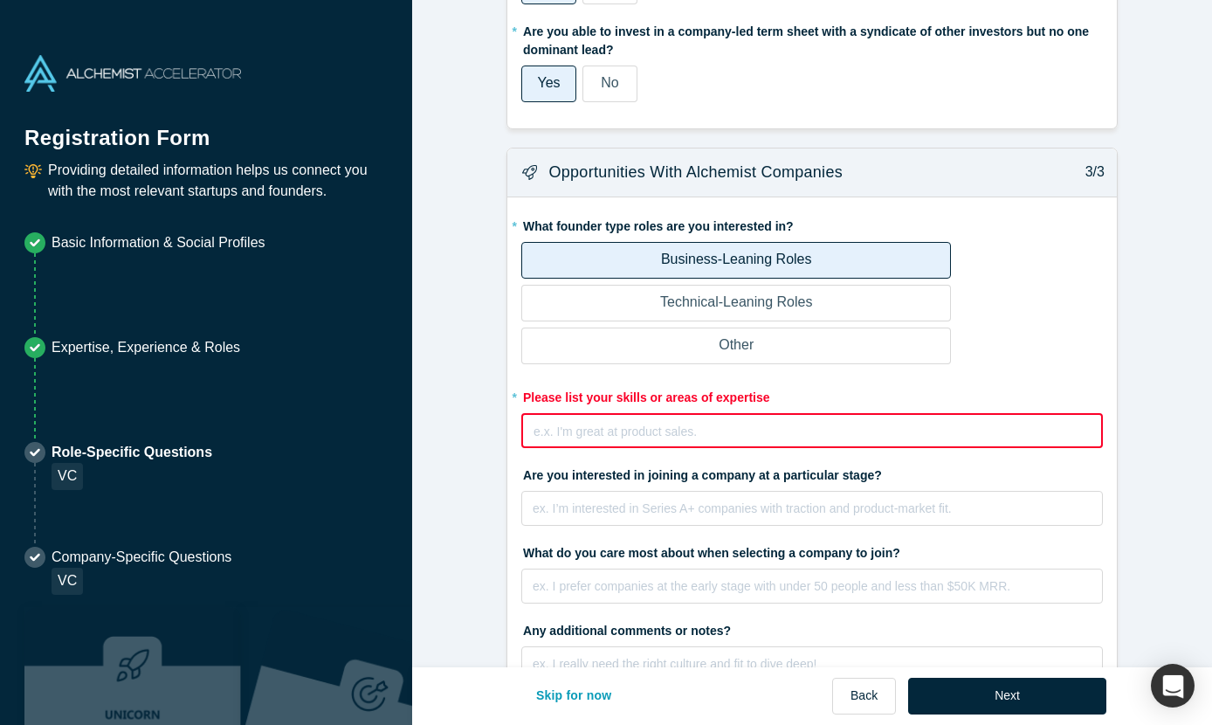
click at [865, 426] on div "rdw-editor" at bounding box center [812, 429] width 556 height 18
click at [846, 448] on div "e.x. I'm great at product sales." at bounding box center [812, 430] width 582 height 35
click at [847, 448] on div "e.x. I'm great at product sales." at bounding box center [812, 430] width 582 height 35
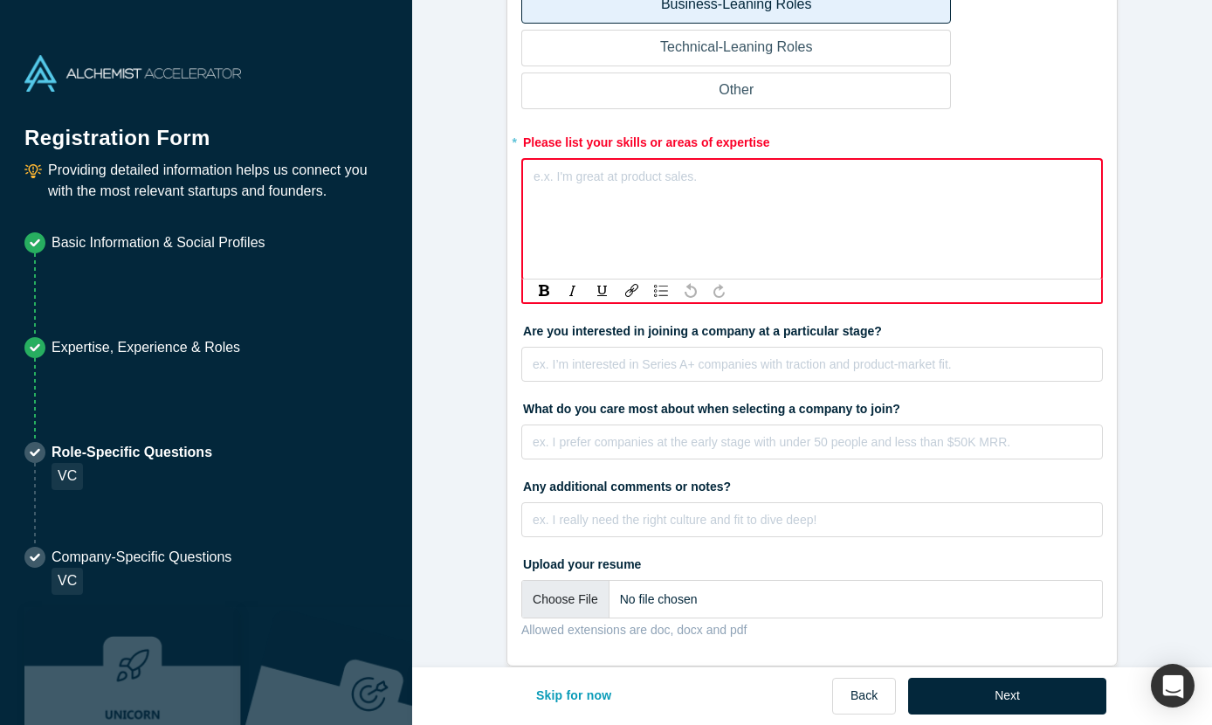
scroll to position [1643, 0]
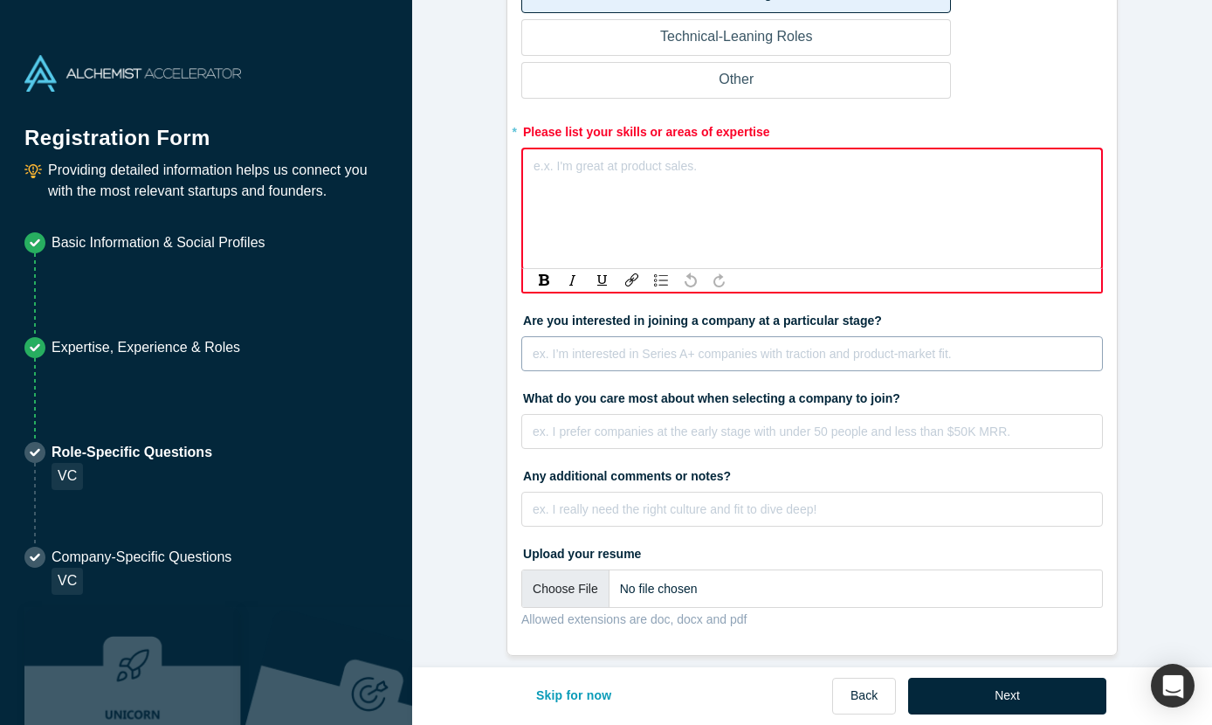
click at [845, 347] on div "ex. I’m interested in Series A+ companies with traction and product-market fit." at bounding box center [812, 353] width 582 height 35
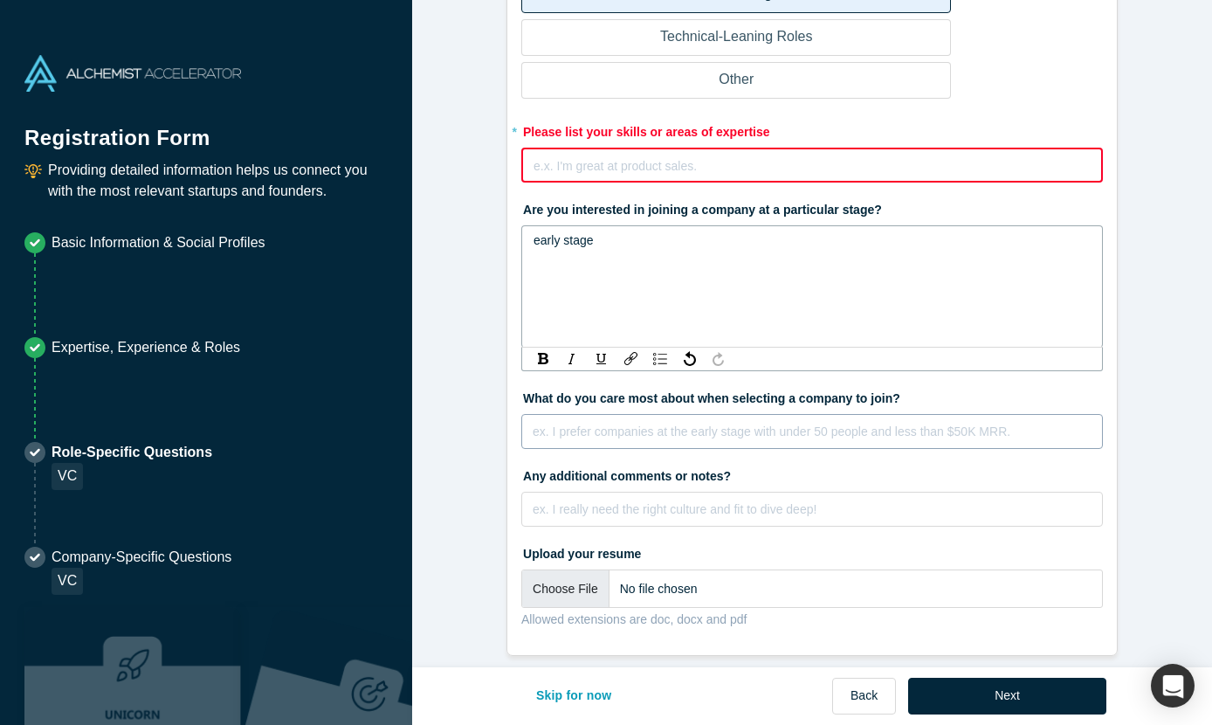
click at [655, 425] on div "ex. I prefer companies at the early stage with under 50 people and less than $5…" at bounding box center [812, 431] width 582 height 35
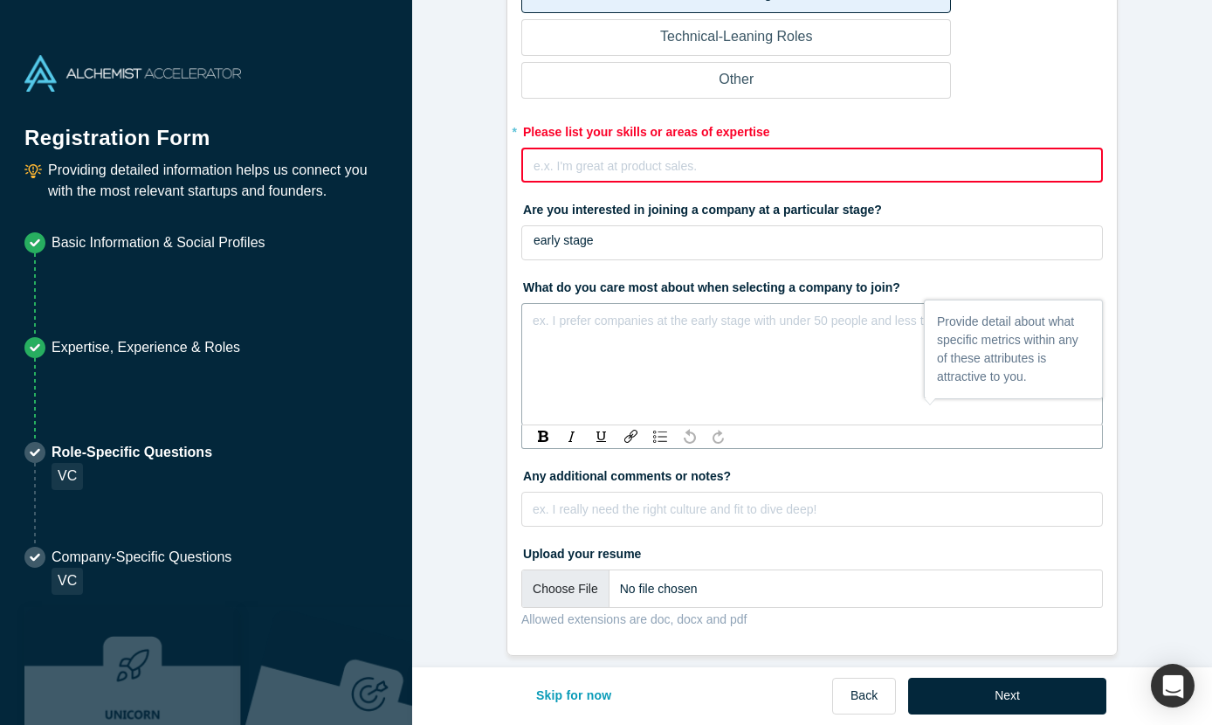
click at [1092, 539] on label "Upload your resume" at bounding box center [812, 551] width 582 height 24
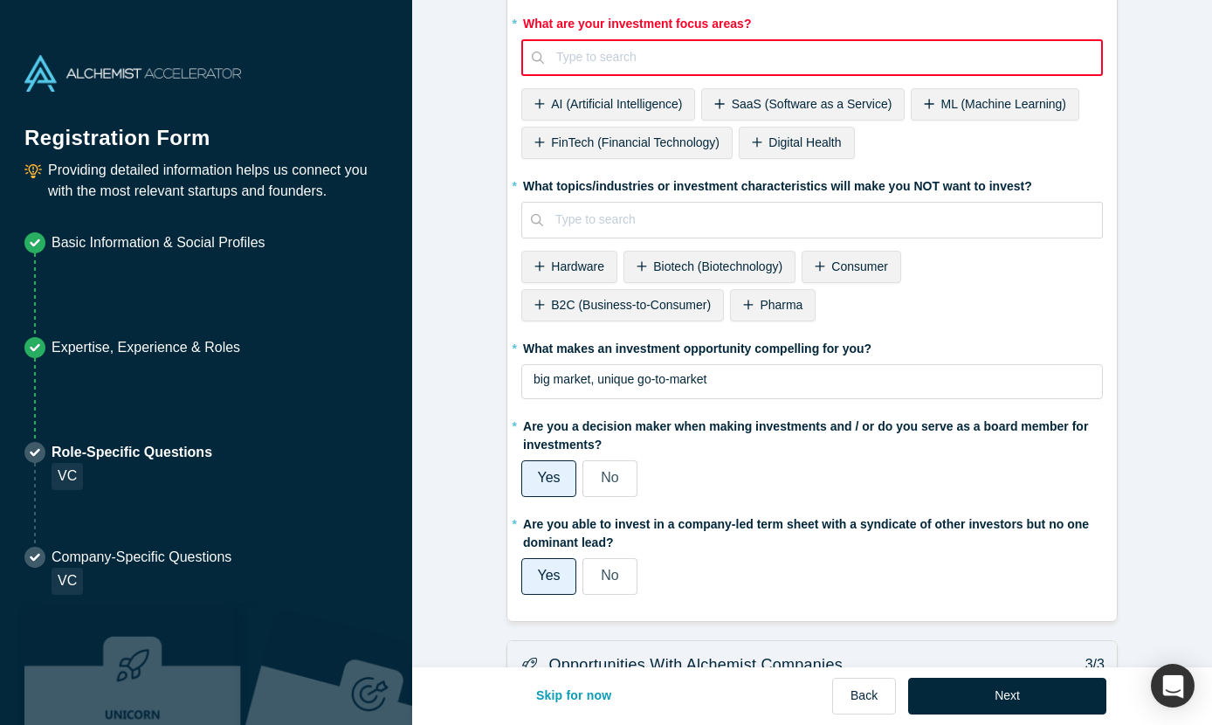
scroll to position [875, 0]
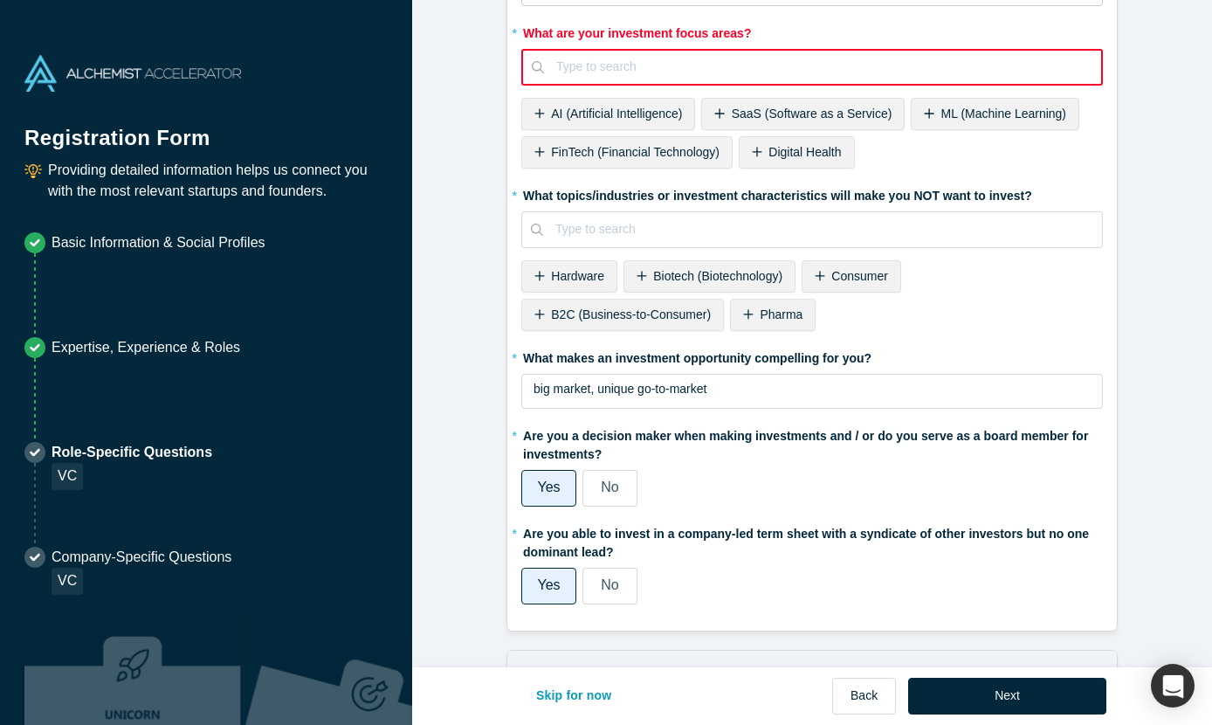
click at [1154, 473] on form "Alchemist Portfolio (VC) 1/3 Company Type to search To pick up a draggable item…" at bounding box center [812, 297] width 800 height 2032
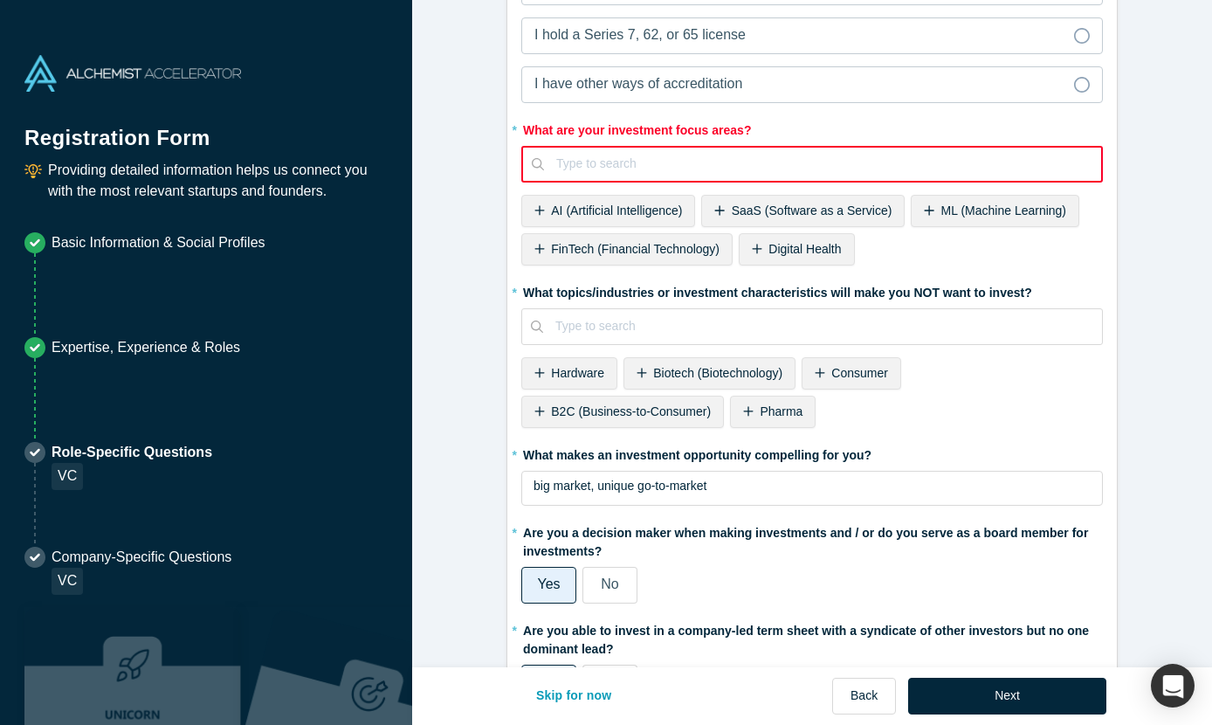
scroll to position [777, 0]
click at [775, 150] on div "Type to search" at bounding box center [822, 164] width 557 height 29
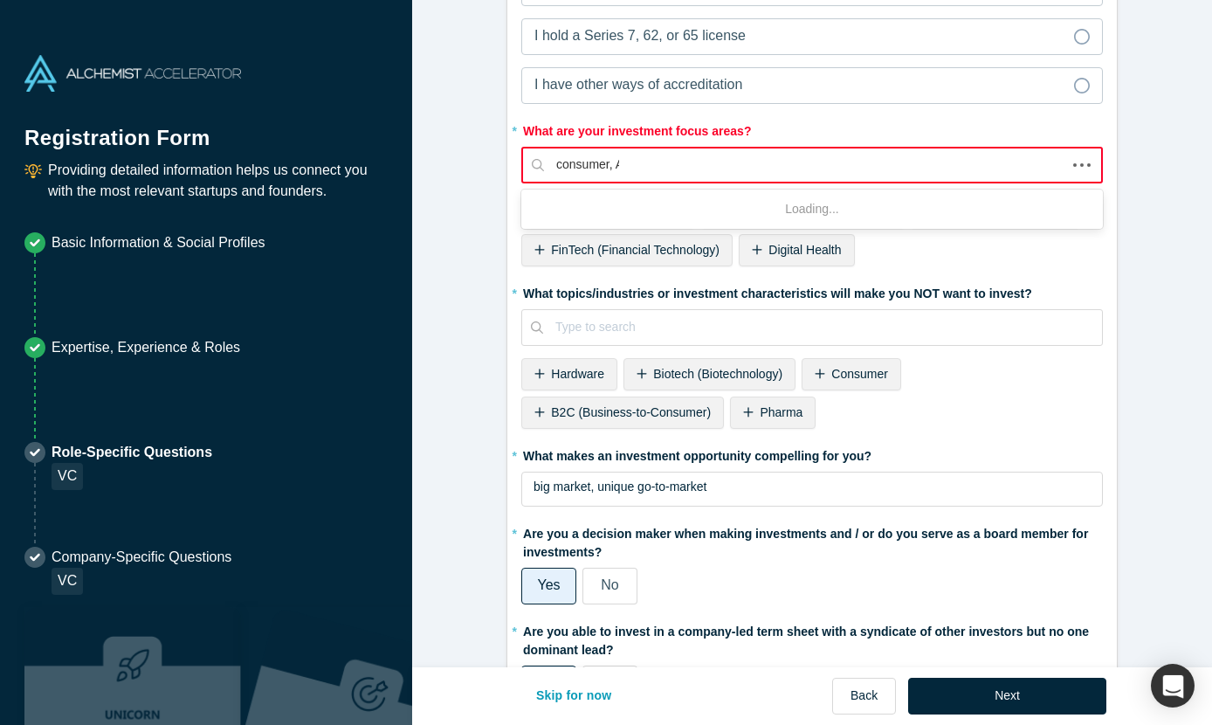
type input "consumer, AI"
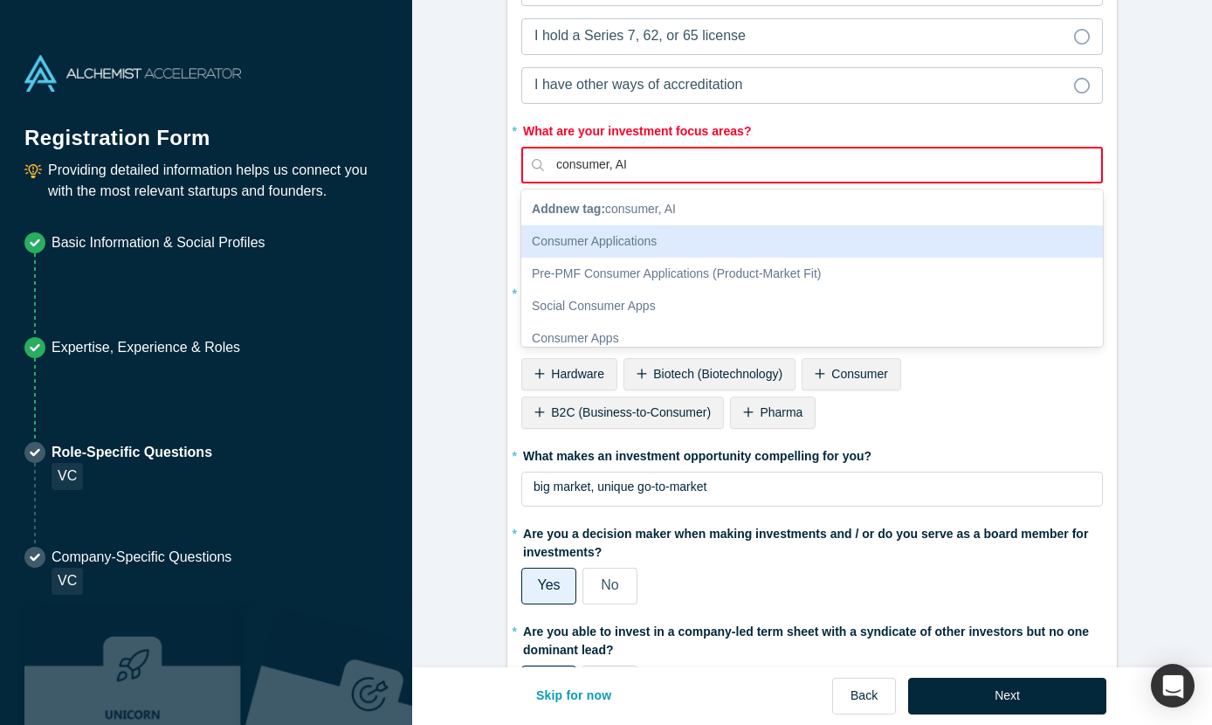
click at [953, 246] on div "Consumer Applications" at bounding box center [812, 241] width 582 height 32
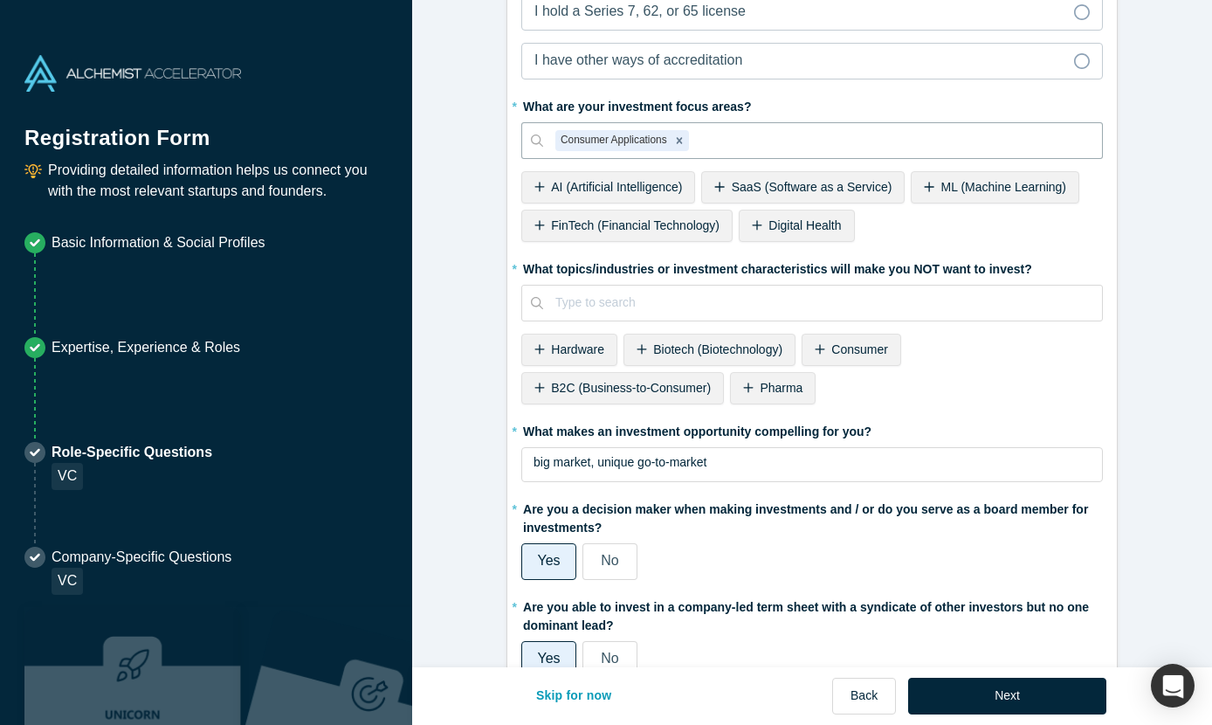
scroll to position [954, 0]
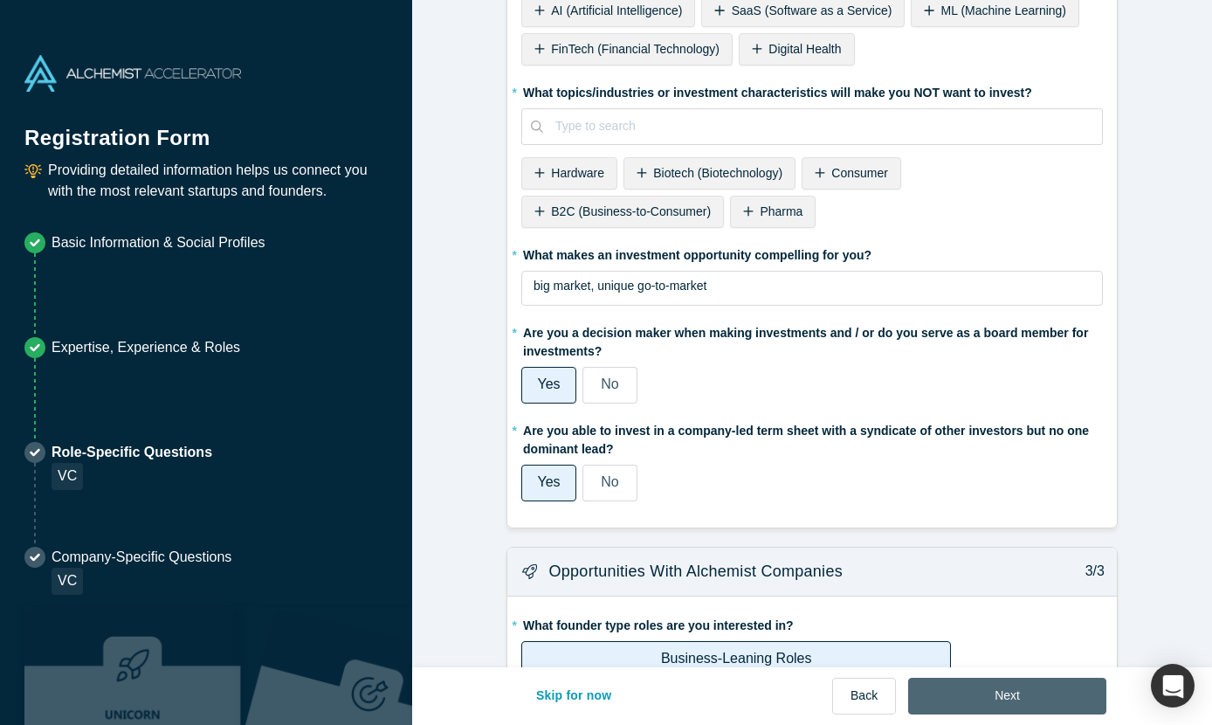
click at [1027, 694] on button "Next" at bounding box center [1007, 696] width 198 height 37
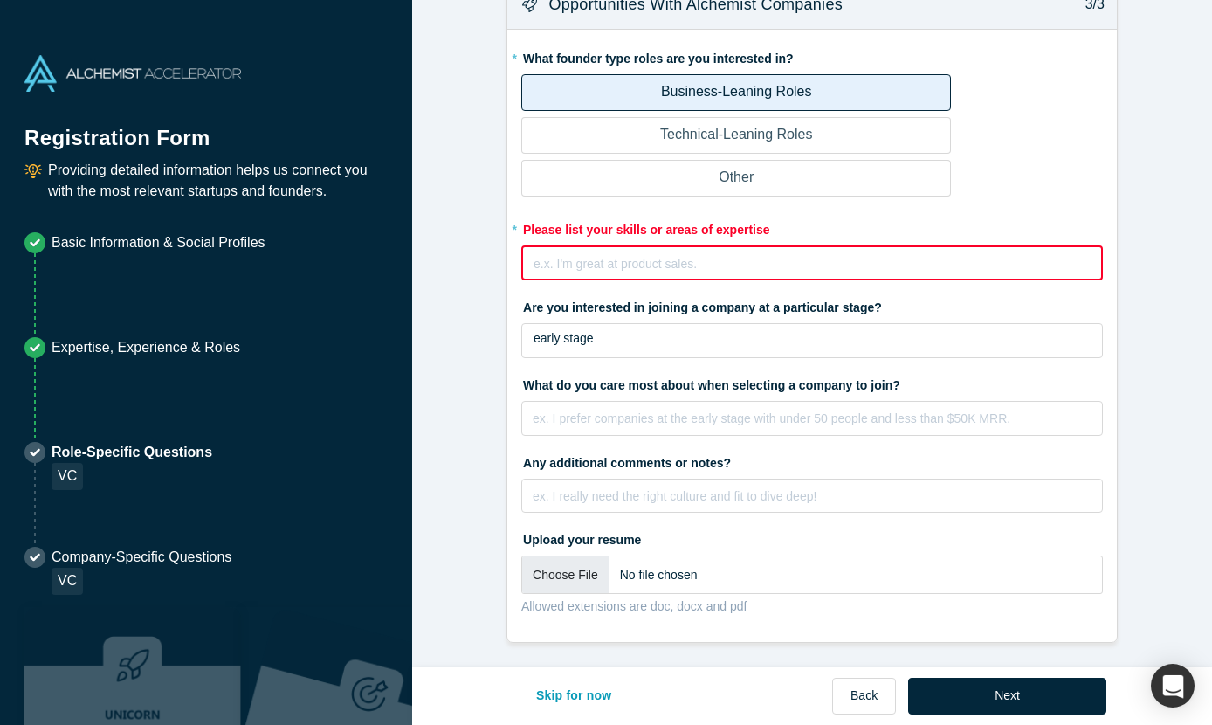
scroll to position [1519, 0]
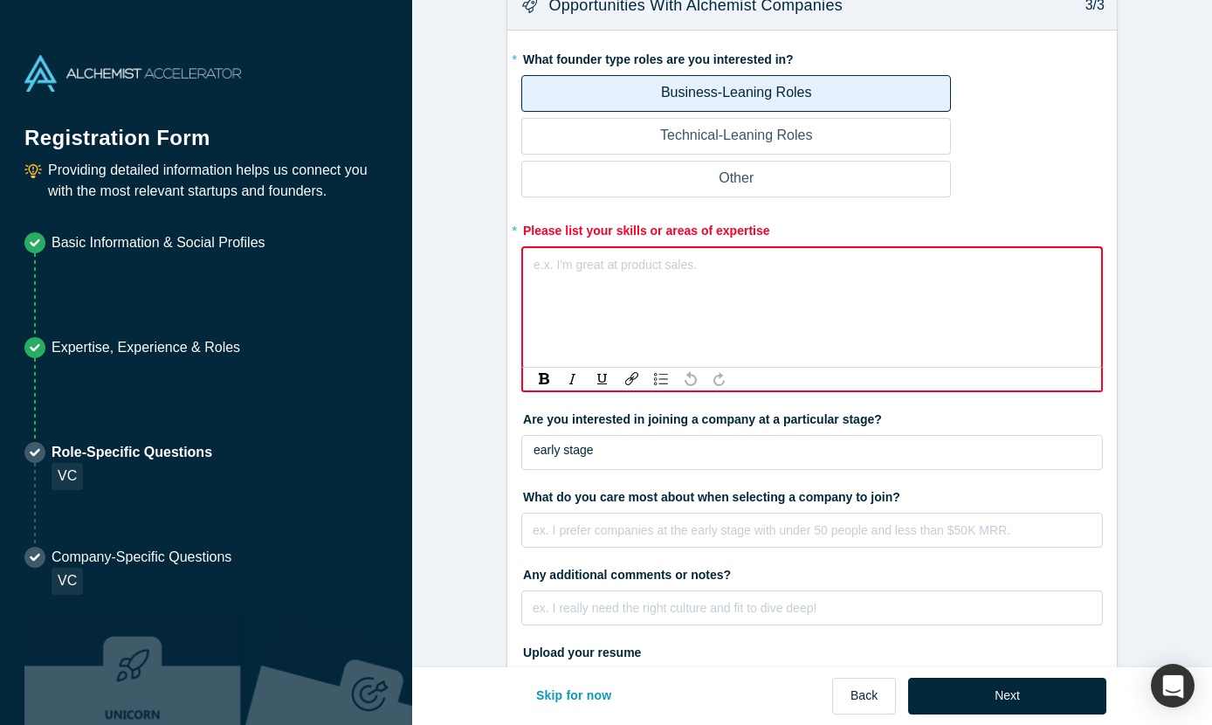
click at [867, 263] on div "rdw-editor" at bounding box center [812, 262] width 556 height 18
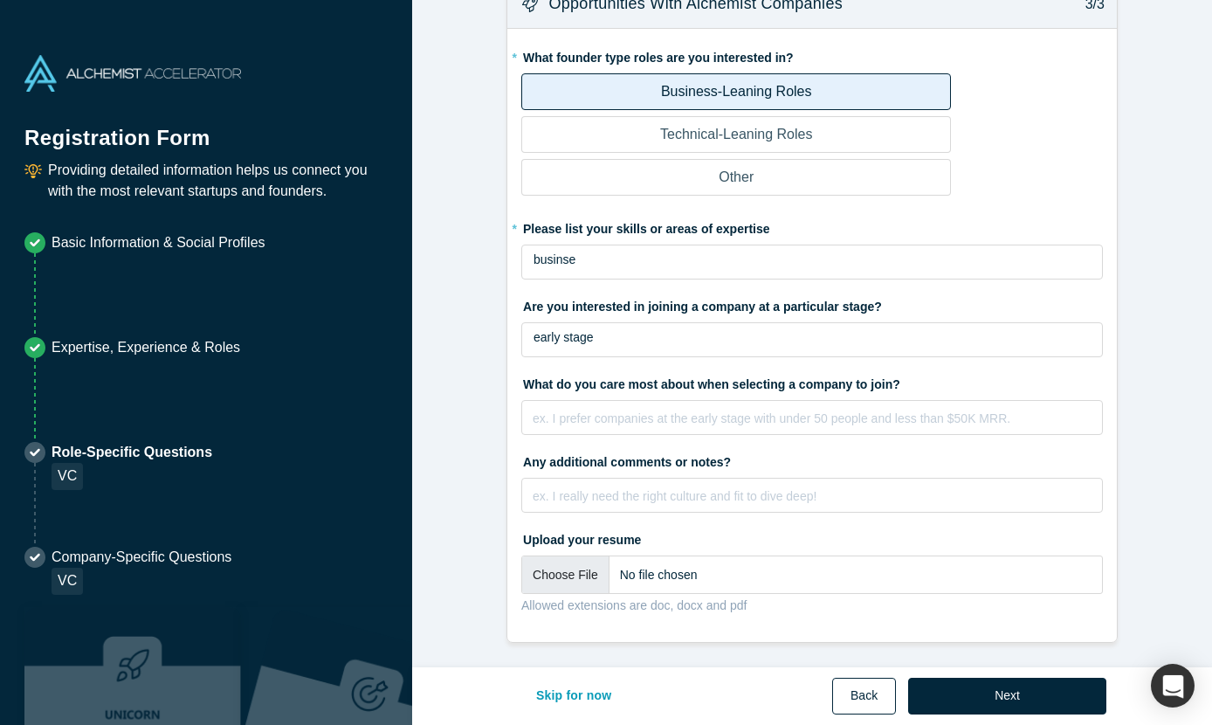
scroll to position [1406, 0]
